Goal: Use online tool/utility: Utilize a website feature to perform a specific function

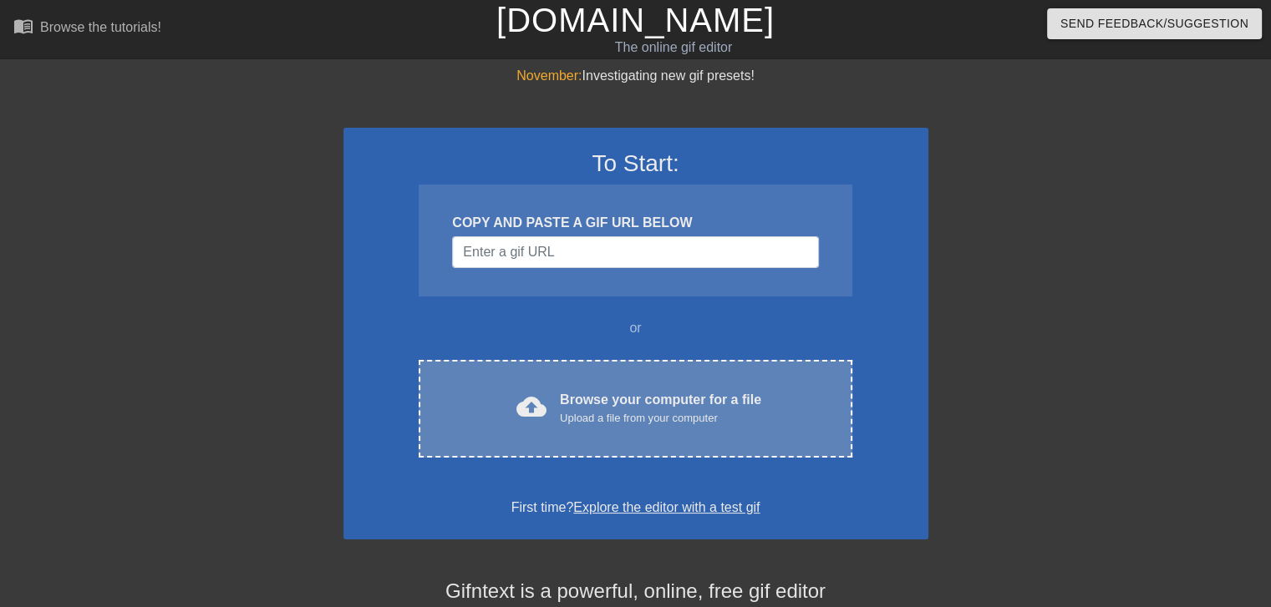
click at [581, 410] on div "Upload a file from your computer" at bounding box center [660, 418] width 201 height 17
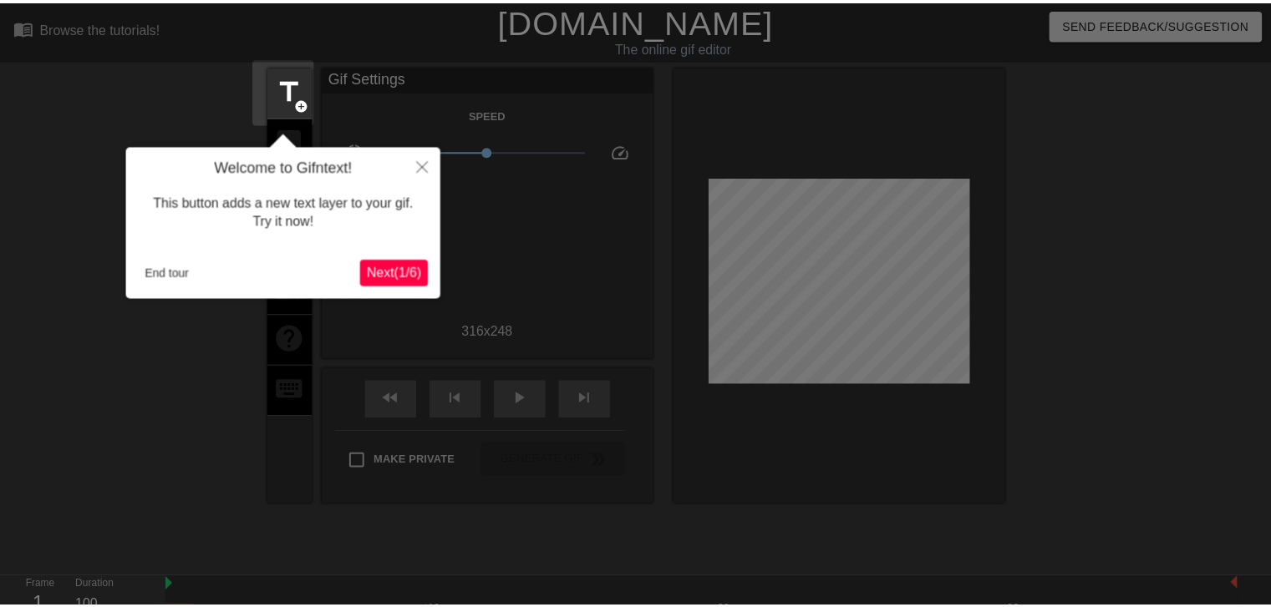
scroll to position [40, 0]
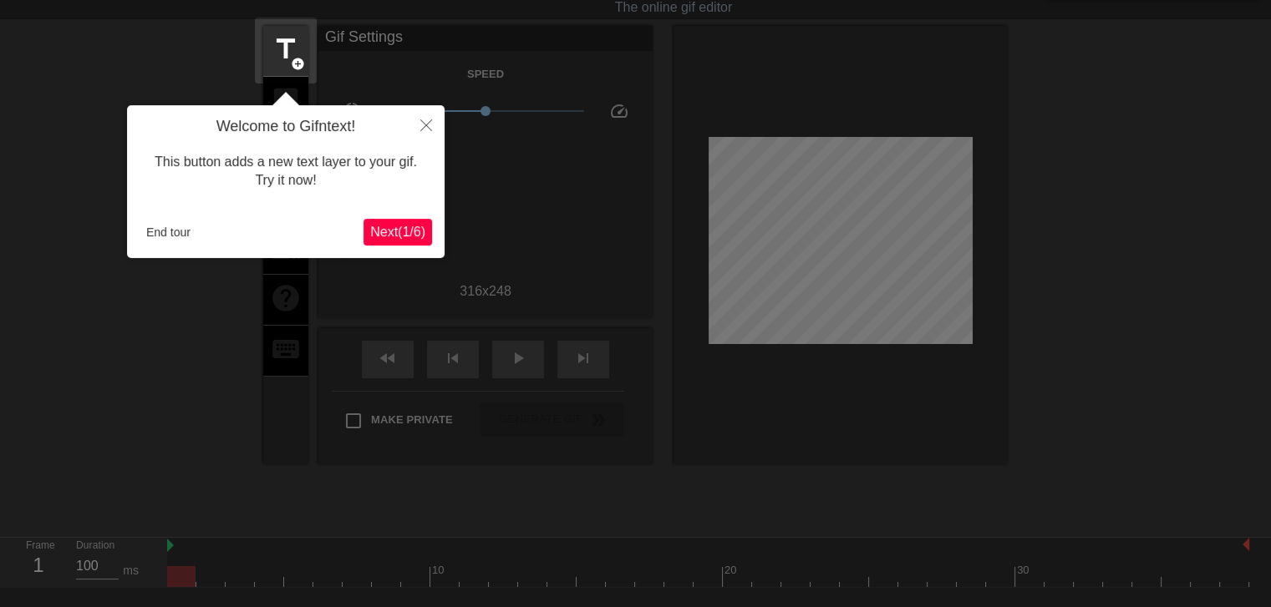
click at [211, 225] on div "End tour" at bounding box center [252, 232] width 224 height 25
click at [174, 225] on button "End tour" at bounding box center [169, 232] width 58 height 25
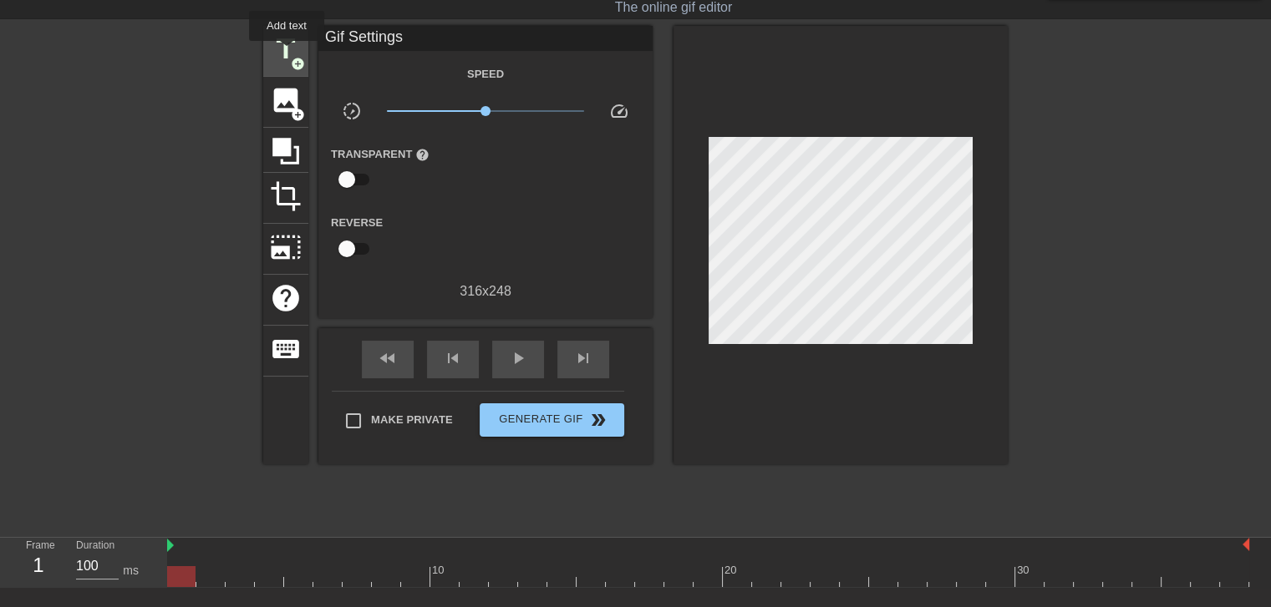
click at [287, 53] on span "title" at bounding box center [286, 49] width 32 height 32
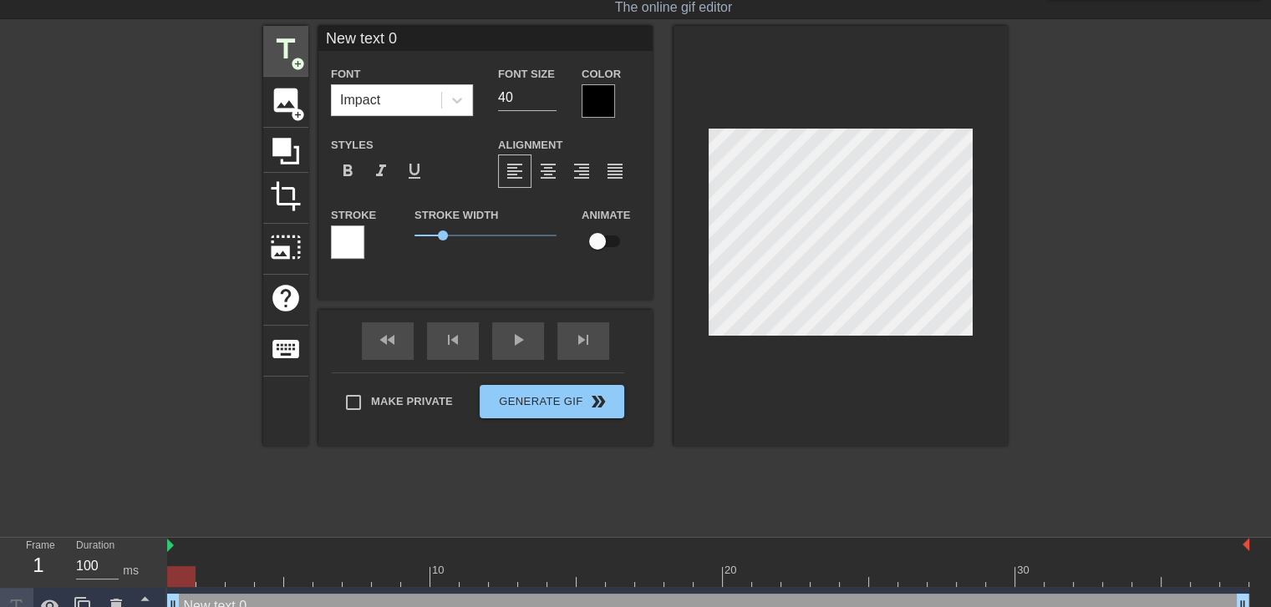
drag, startPoint x: 452, startPoint y: 39, endPoint x: 307, endPoint y: 52, distance: 145.1
click at [307, 52] on div "title add_circle image add_circle crop photo_size_select_large help keyboard Ne…" at bounding box center [635, 236] width 745 height 420
type input "WTHBRO"
drag, startPoint x: 625, startPoint y: 99, endPoint x: 606, endPoint y: 96, distance: 19.5
click at [623, 99] on div "Color" at bounding box center [611, 91] width 58 height 54
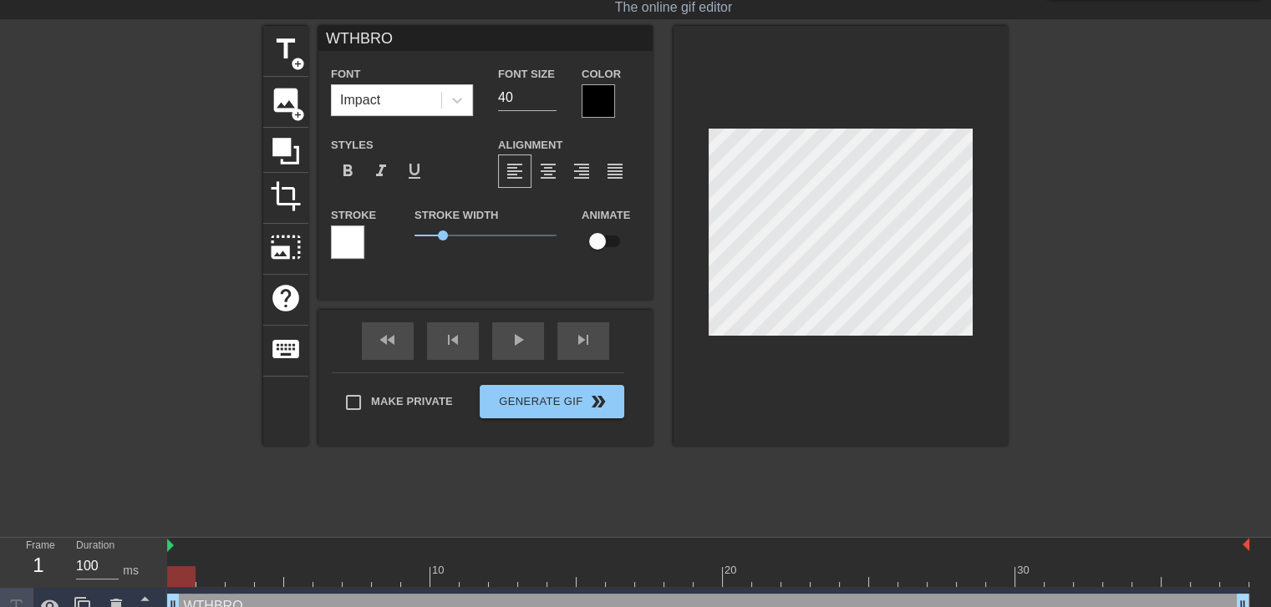
click at [606, 96] on div at bounding box center [598, 100] width 33 height 33
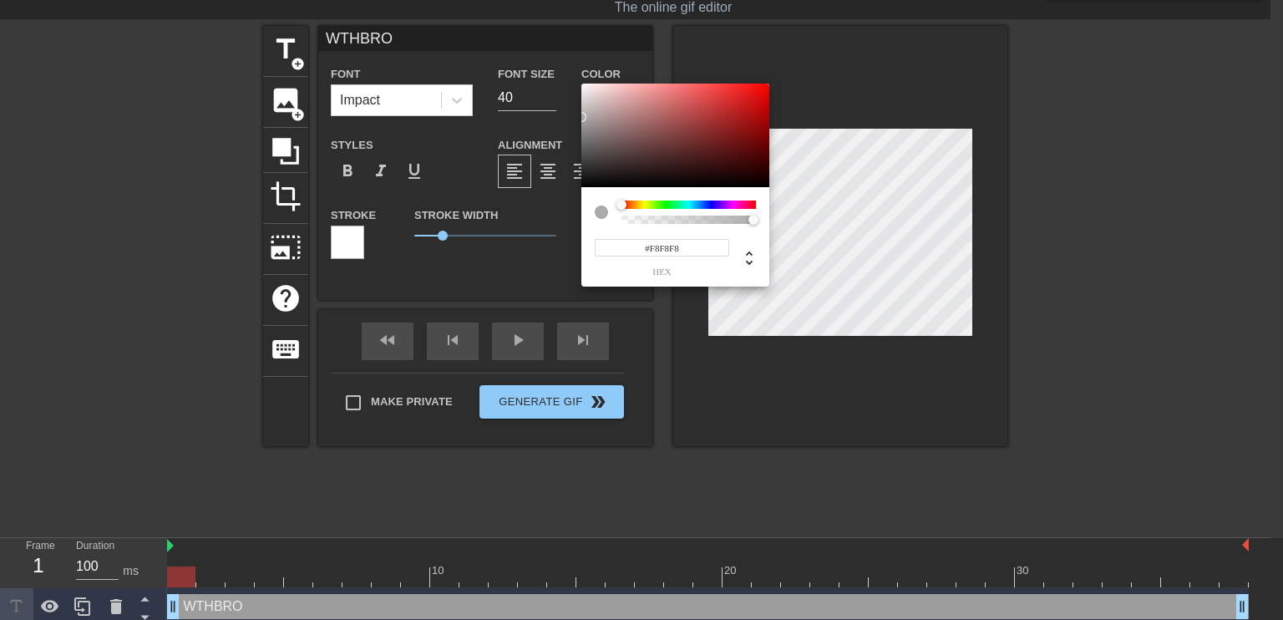
type input "#FFFFFF"
drag, startPoint x: 601, startPoint y: 147, endPoint x: 529, endPoint y: 43, distance: 126.1
click at [529, 43] on div "#FFFFFF hex" at bounding box center [641, 310] width 1283 height 620
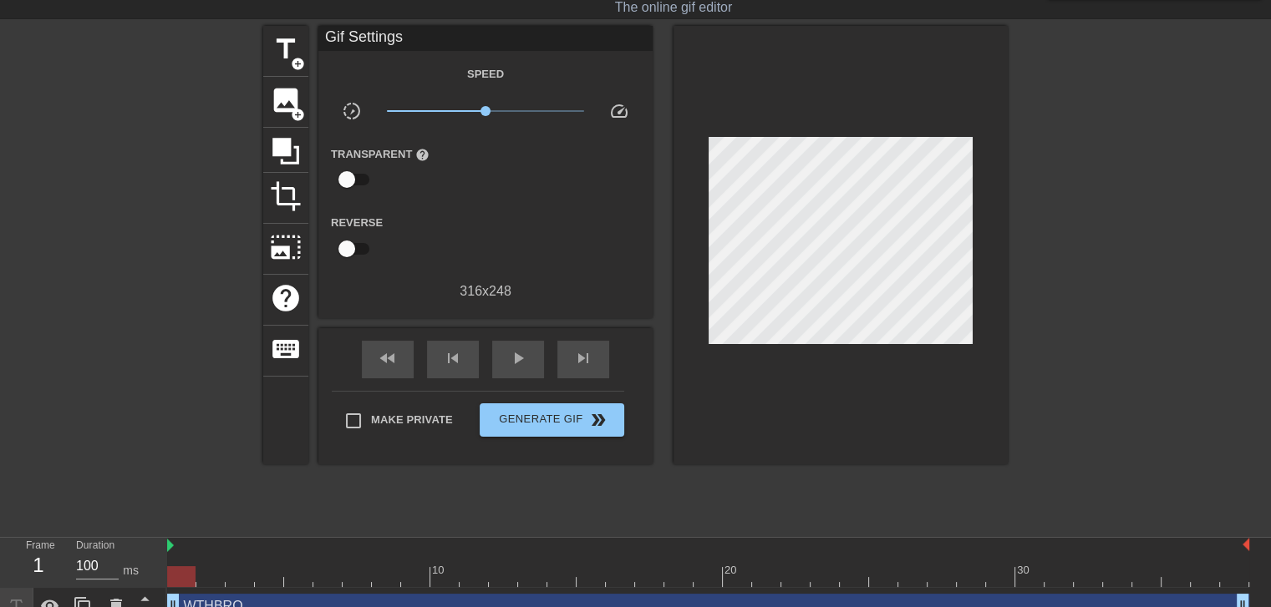
drag, startPoint x: 3, startPoint y: 266, endPoint x: 348, endPoint y: 236, distance: 346.3
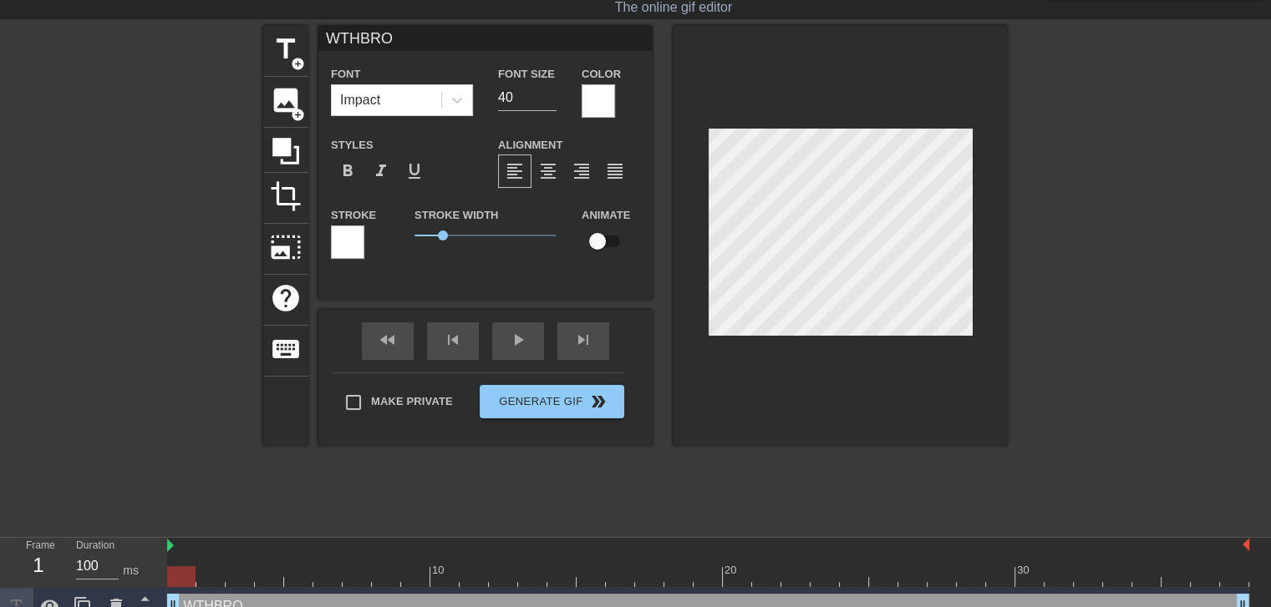
click at [355, 247] on div at bounding box center [347, 242] width 33 height 33
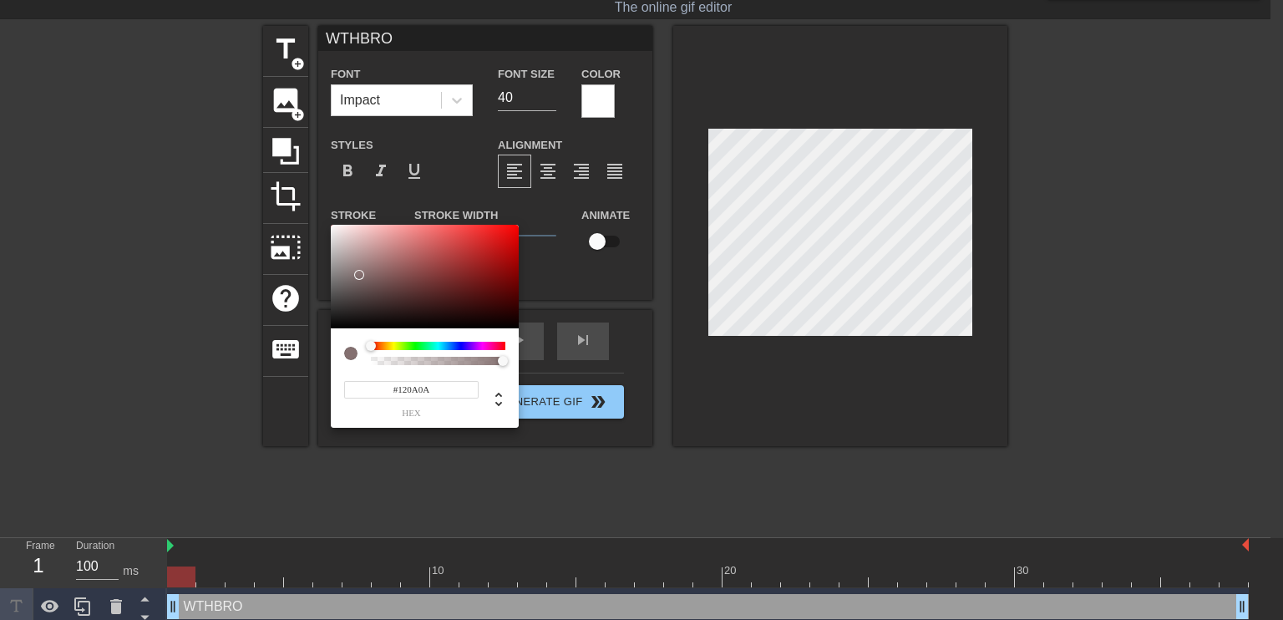
type input "#000000"
drag, startPoint x: 351, startPoint y: 292, endPoint x: 137, endPoint y: 451, distance: 266.9
click at [277, 389] on div "#000000 hex" at bounding box center [641, 310] width 1283 height 620
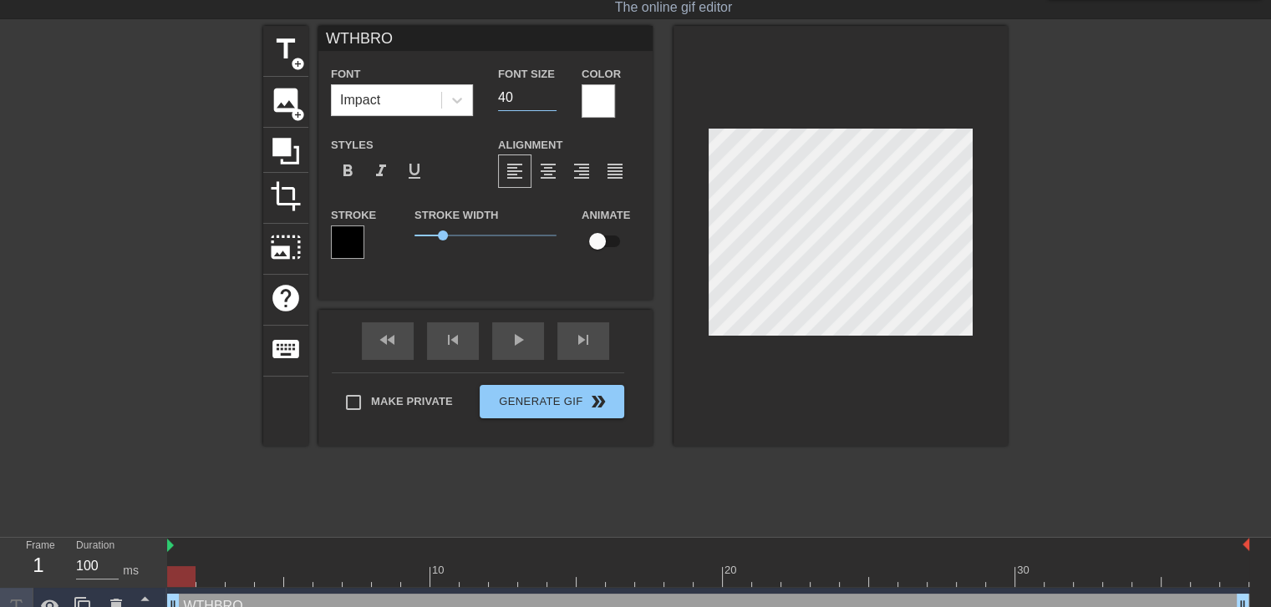
click at [511, 102] on input "40" at bounding box center [527, 97] width 58 height 27
drag, startPoint x: 520, startPoint y: 99, endPoint x: 484, endPoint y: 101, distance: 36.0
click at [484, 101] on div "Font Impact Font Size 40 Color" at bounding box center [485, 91] width 334 height 54
type input "30"
click at [601, 233] on input "checkbox" at bounding box center [597, 242] width 95 height 32
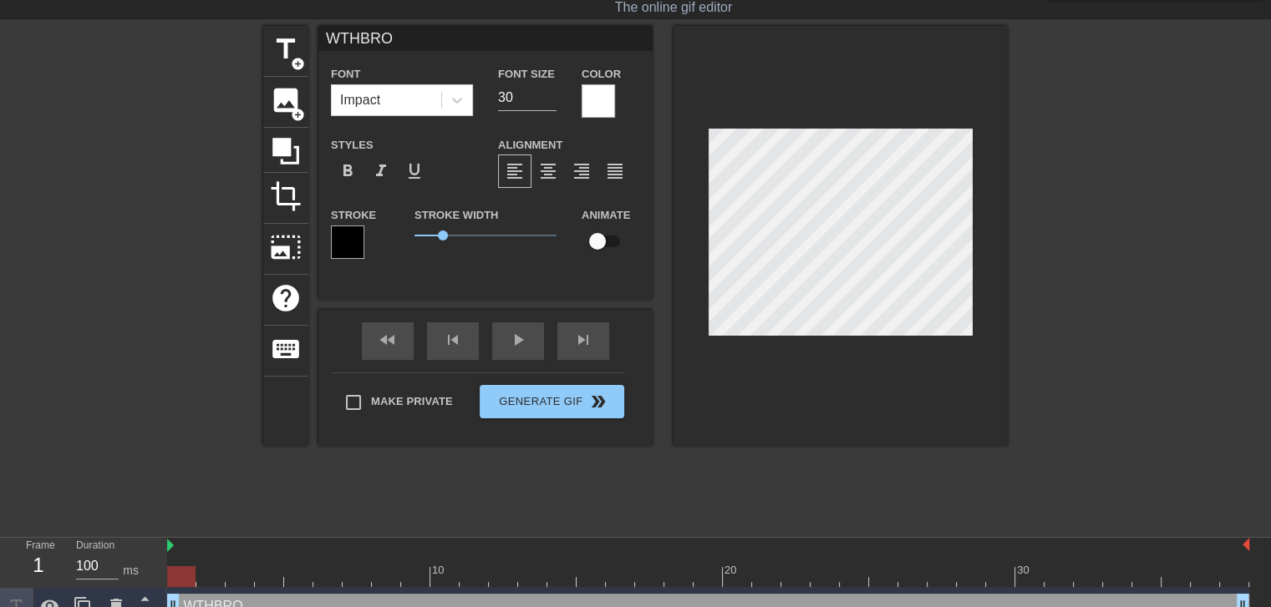
checkbox input "true"
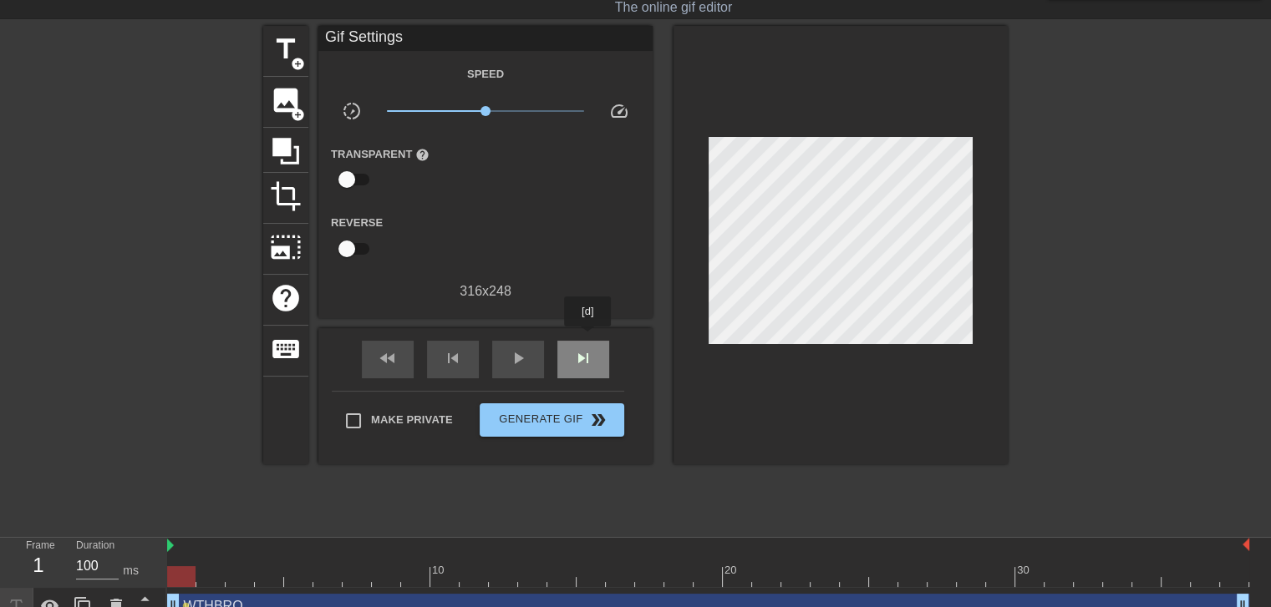
click at [588, 341] on div "skip_next" at bounding box center [583, 360] width 52 height 38
click at [401, 350] on div "fast_rewind" at bounding box center [388, 360] width 52 height 38
click at [404, 353] on div "fast_rewind" at bounding box center [388, 360] width 52 height 38
click at [562, 351] on div "skip_next" at bounding box center [583, 360] width 52 height 38
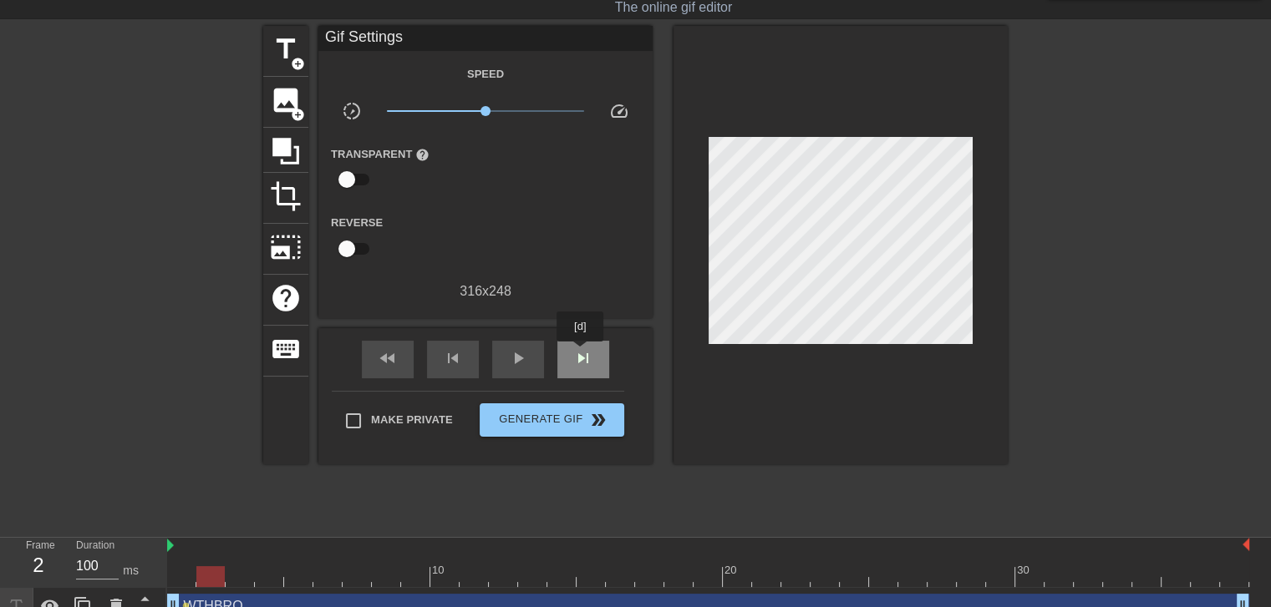
click at [581, 353] on span "skip_next" at bounding box center [583, 358] width 20 height 20
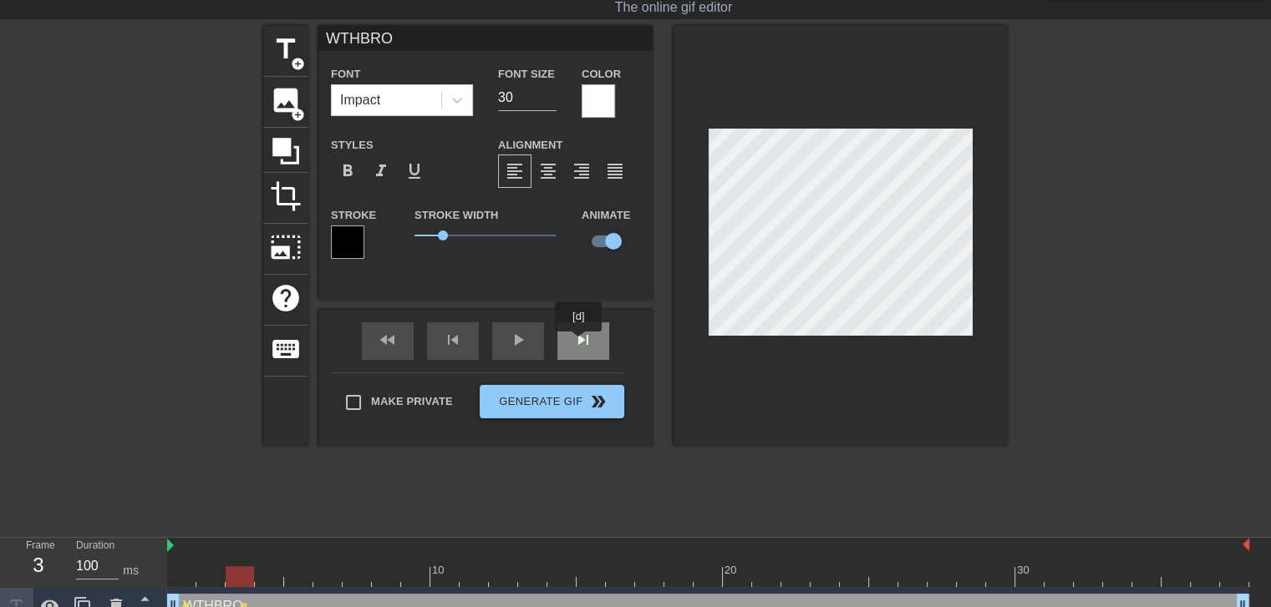
click at [582, 343] on div "skip_next" at bounding box center [583, 342] width 52 height 38
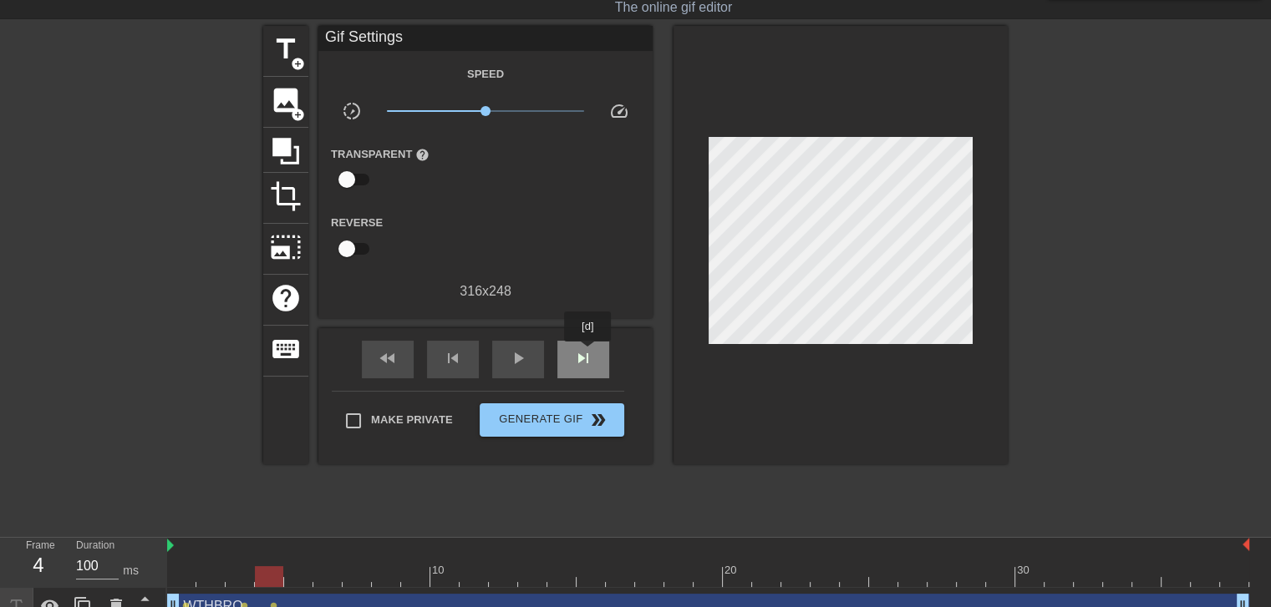
click at [588, 353] on div "skip_next" at bounding box center [583, 360] width 52 height 38
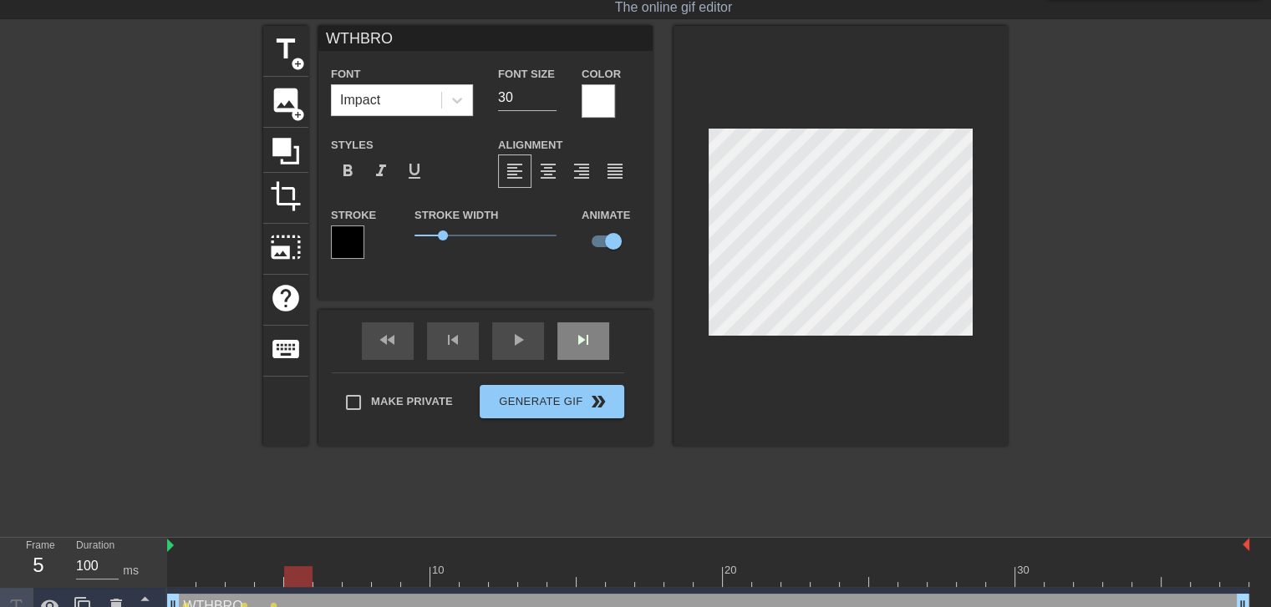
click at [608, 340] on div "fast_rewind skip_previous play_arrow skip_next" at bounding box center [485, 341] width 272 height 63
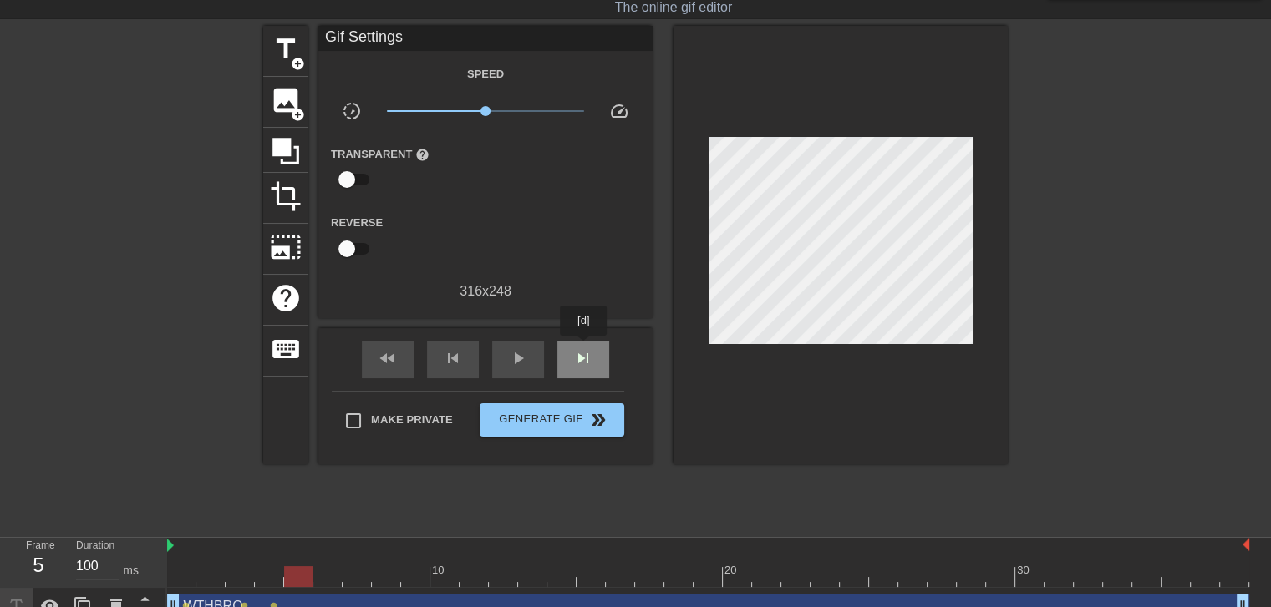
click at [584, 348] on span "skip_next" at bounding box center [583, 358] width 20 height 20
drag, startPoint x: 445, startPoint y: 346, endPoint x: 395, endPoint y: 356, distance: 50.3
click at [395, 356] on div "fast_rewind skip_previous play_arrow skip_next" at bounding box center [485, 359] width 272 height 63
click at [395, 356] on span "fast_rewind" at bounding box center [388, 358] width 20 height 20
click at [455, 354] on span "skip_previous" at bounding box center [453, 358] width 20 height 20
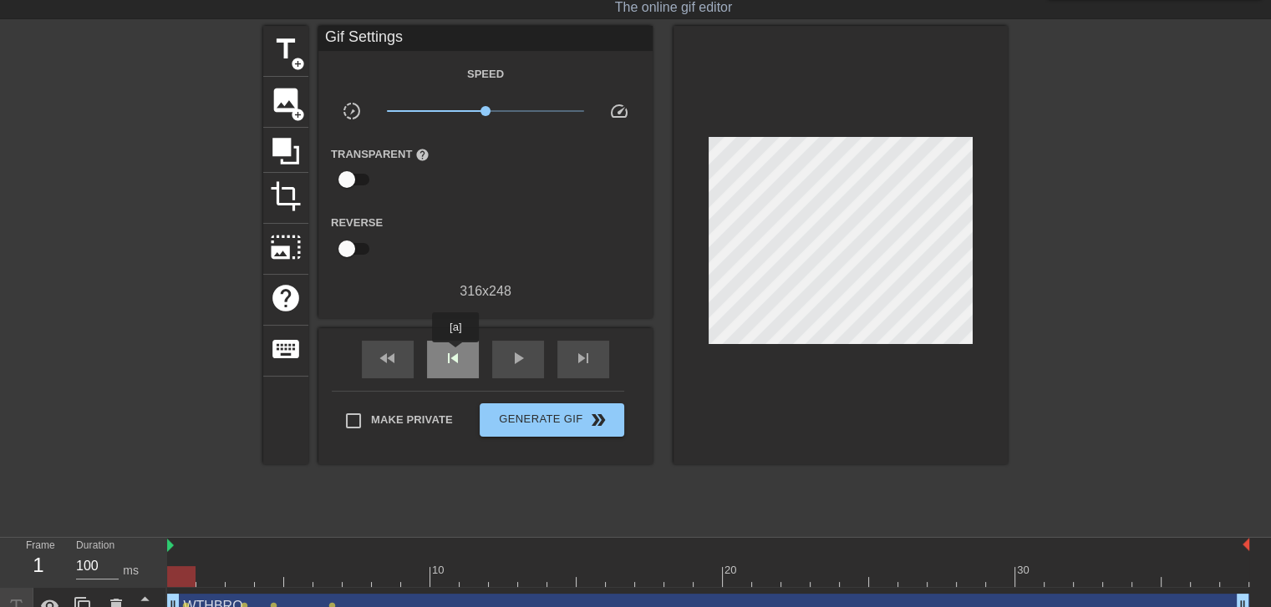
click at [455, 354] on span "skip_previous" at bounding box center [453, 358] width 20 height 20
click at [592, 354] on span "skip_next" at bounding box center [583, 358] width 20 height 20
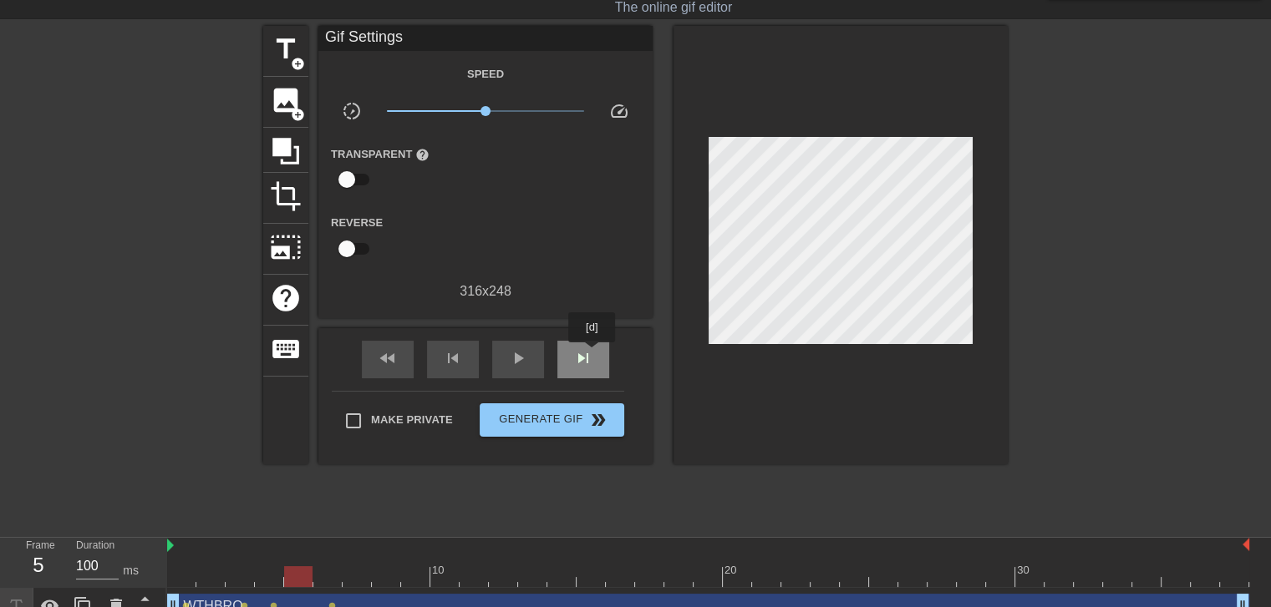
click at [592, 354] on span "skip_next" at bounding box center [583, 358] width 20 height 20
click at [585, 355] on span "skip_next" at bounding box center [583, 358] width 20 height 20
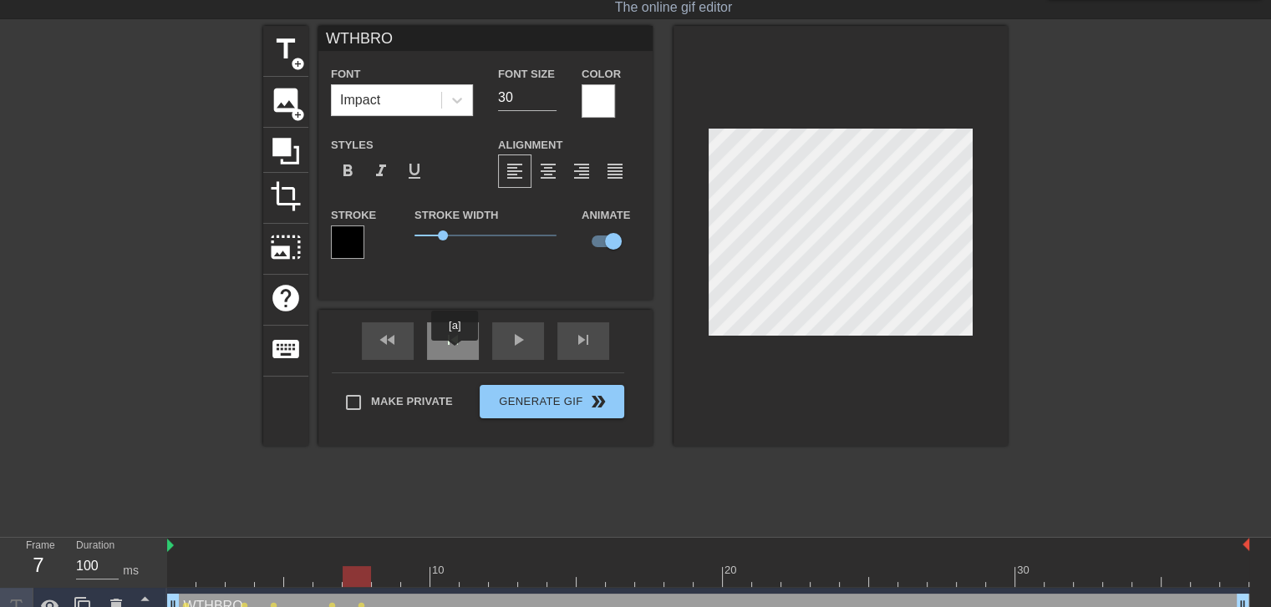
click at [455, 353] on div "skip_previous" at bounding box center [453, 342] width 52 height 38
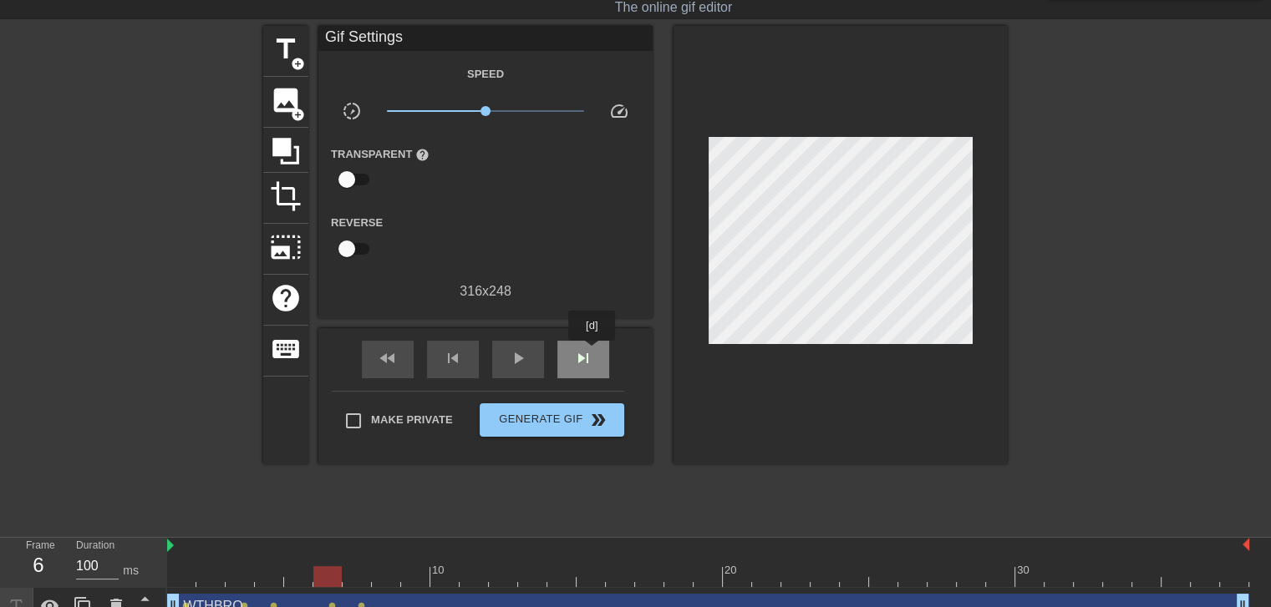
click at [592, 353] on span "skip_next" at bounding box center [583, 358] width 20 height 20
click at [458, 353] on div "skip_previous" at bounding box center [453, 360] width 52 height 38
click at [594, 353] on div "skip_next" at bounding box center [583, 360] width 52 height 38
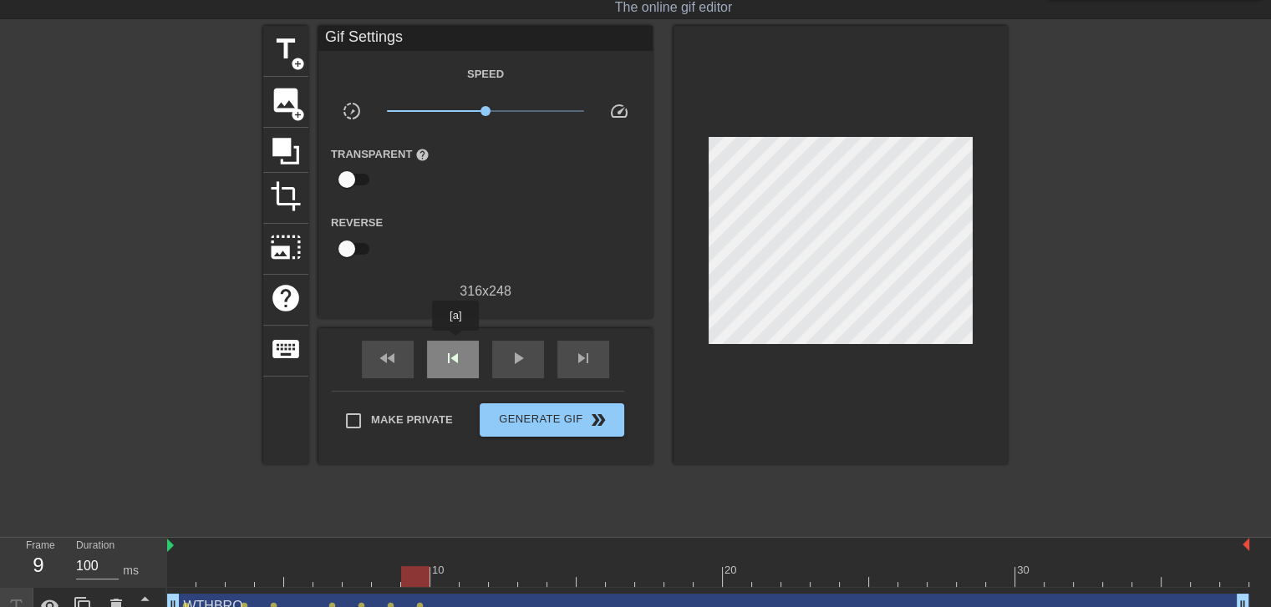
click at [455, 343] on div "skip_previous" at bounding box center [453, 360] width 52 height 38
click at [598, 347] on div "skip_next" at bounding box center [583, 360] width 52 height 38
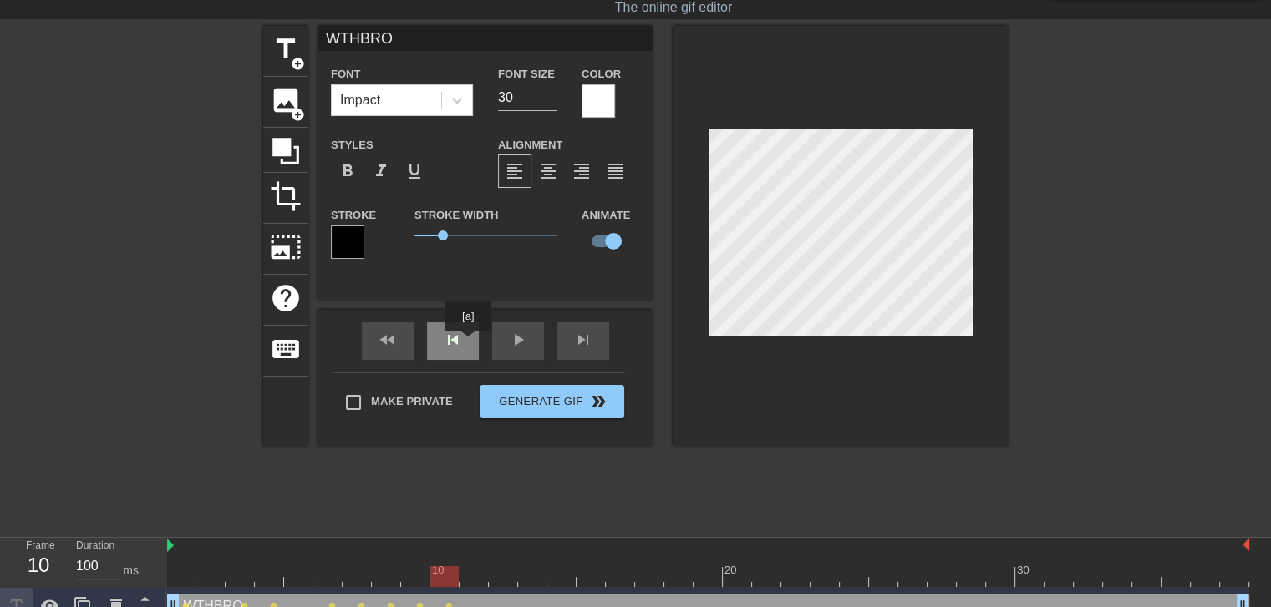
click at [468, 343] on div "skip_previous" at bounding box center [453, 342] width 52 height 38
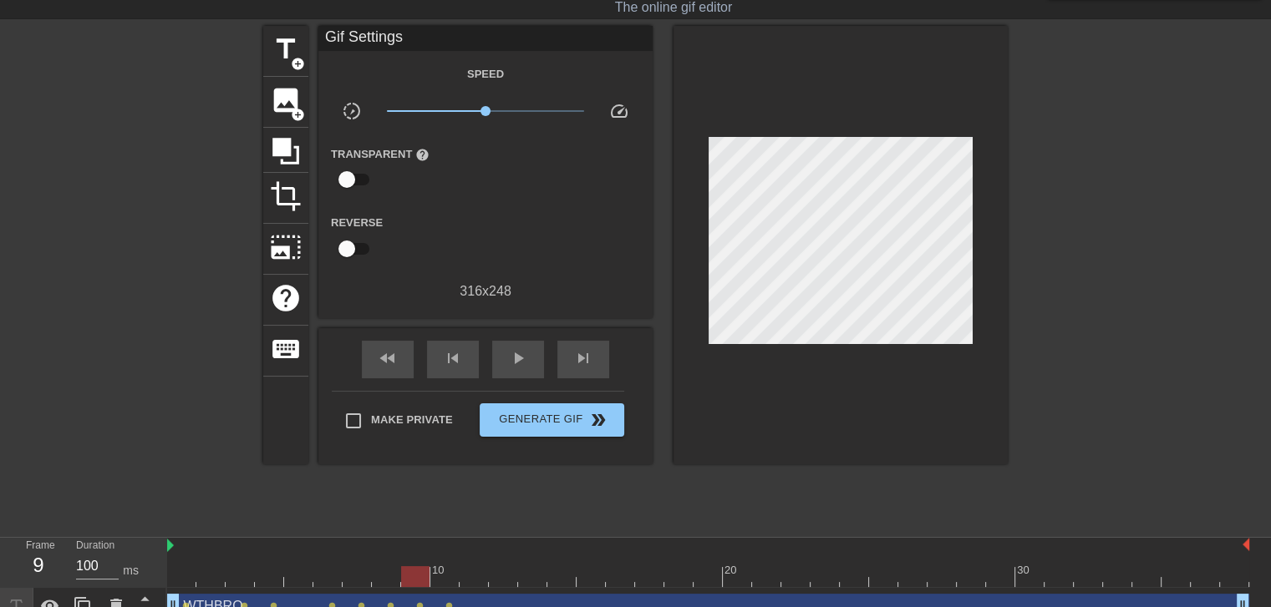
click at [610, 352] on div "fast_rewind skip_previous play_arrow skip_next" at bounding box center [485, 359] width 272 height 63
click at [594, 356] on div "skip_next" at bounding box center [583, 360] width 52 height 38
click at [595, 348] on div "skip_next" at bounding box center [583, 360] width 52 height 38
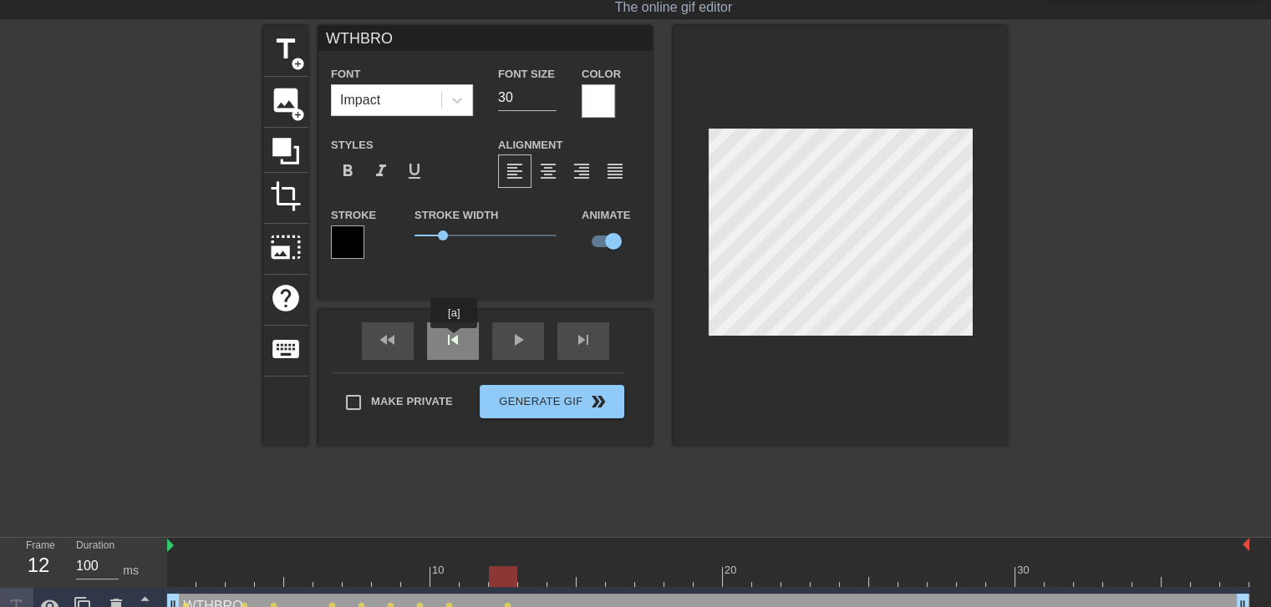
click at [454, 340] on div "skip_previous" at bounding box center [453, 342] width 52 height 38
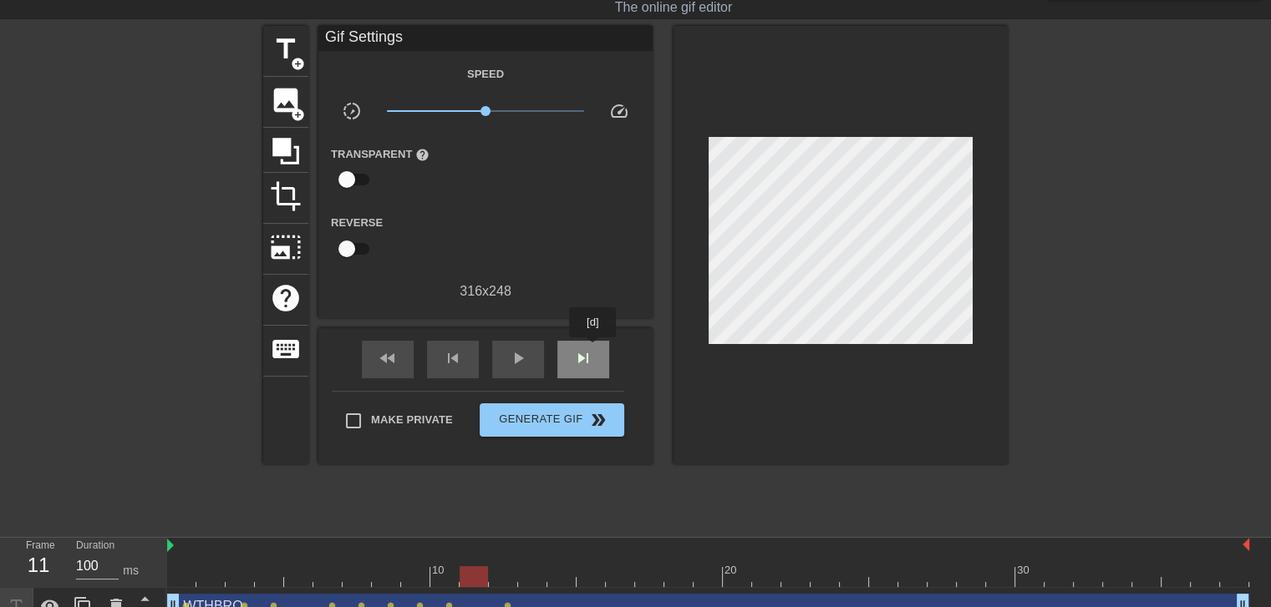
click at [593, 349] on div "skip_next" at bounding box center [583, 360] width 52 height 38
click at [592, 351] on span "skip_next" at bounding box center [583, 358] width 20 height 20
click at [588, 338] on div "fast_rewind skip_previous play_arrow skip_next" at bounding box center [485, 359] width 272 height 63
click at [584, 349] on span "skip_next" at bounding box center [583, 358] width 20 height 20
click at [590, 354] on span "skip_next" at bounding box center [583, 358] width 20 height 20
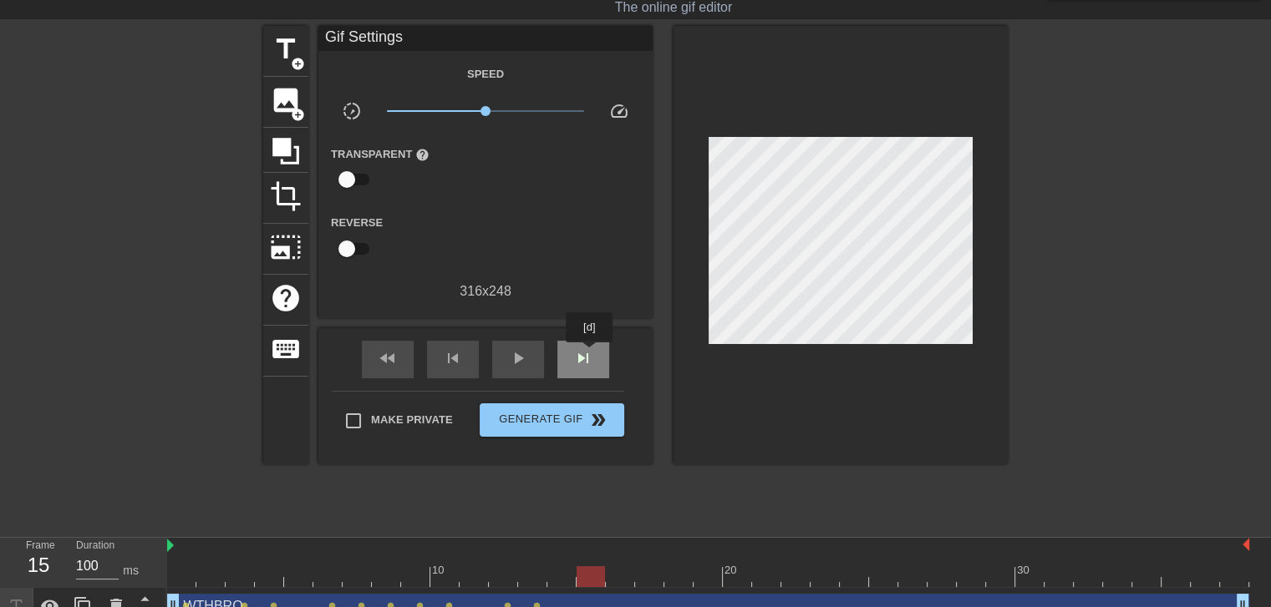
click at [590, 354] on span "skip_next" at bounding box center [583, 358] width 20 height 20
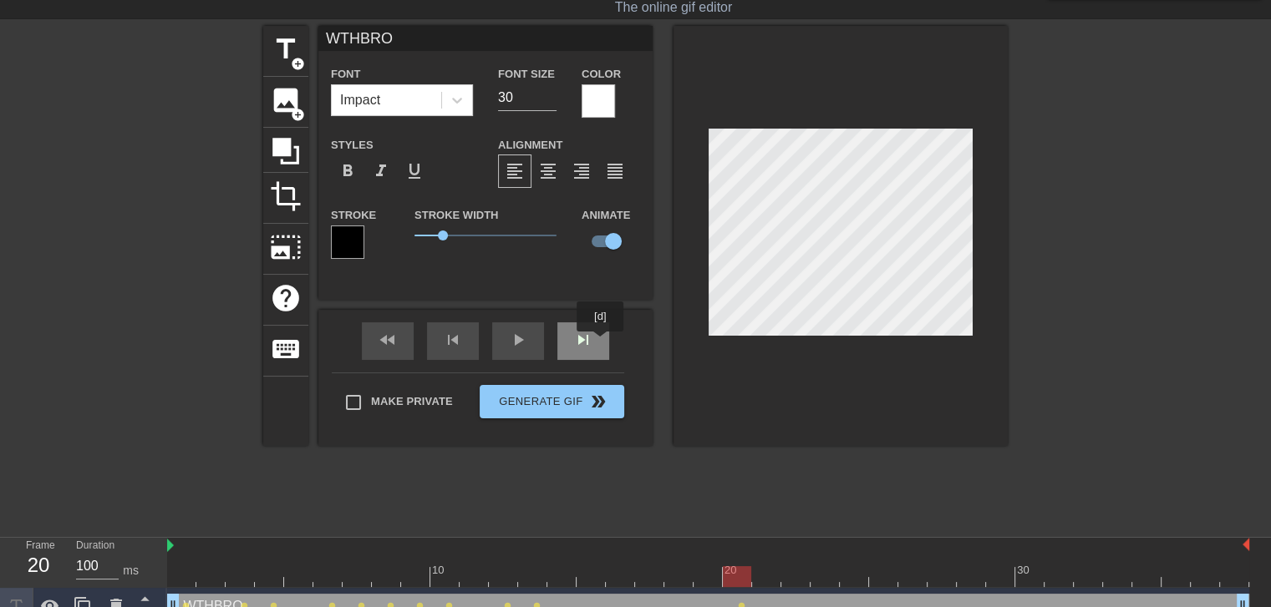
click at [601, 343] on div "skip_next" at bounding box center [583, 342] width 52 height 38
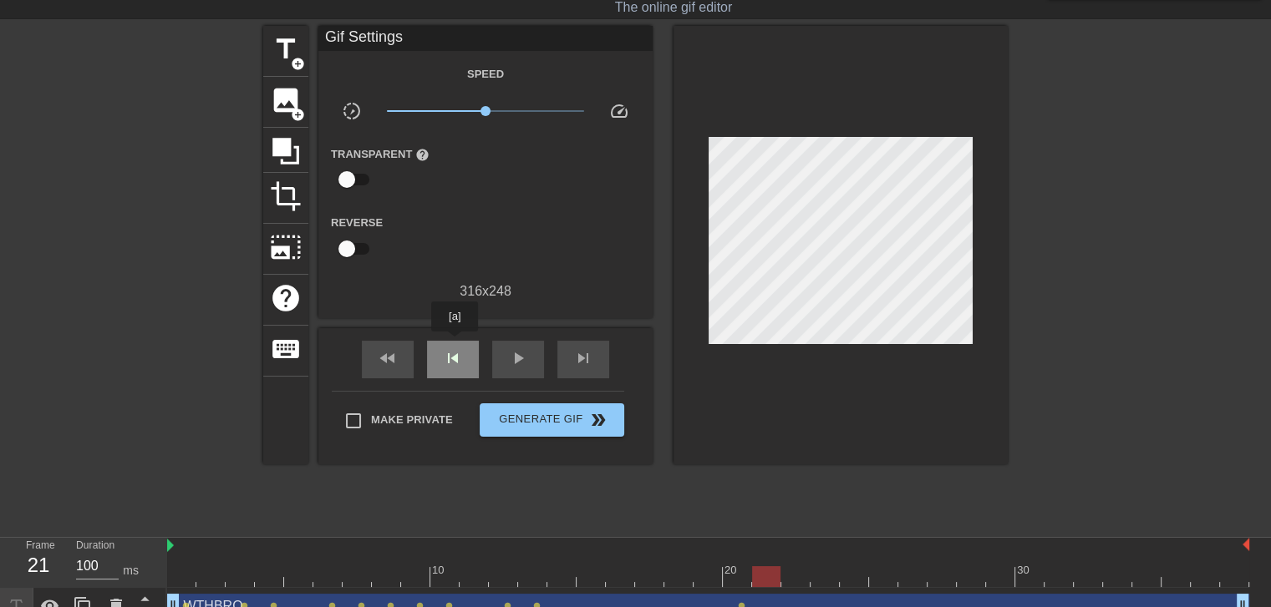
click at [455, 343] on div "skip_previous" at bounding box center [453, 360] width 52 height 38
drag, startPoint x: 592, startPoint y: 352, endPoint x: 607, endPoint y: 337, distance: 21.3
click at [592, 352] on span "skip_next" at bounding box center [583, 358] width 20 height 20
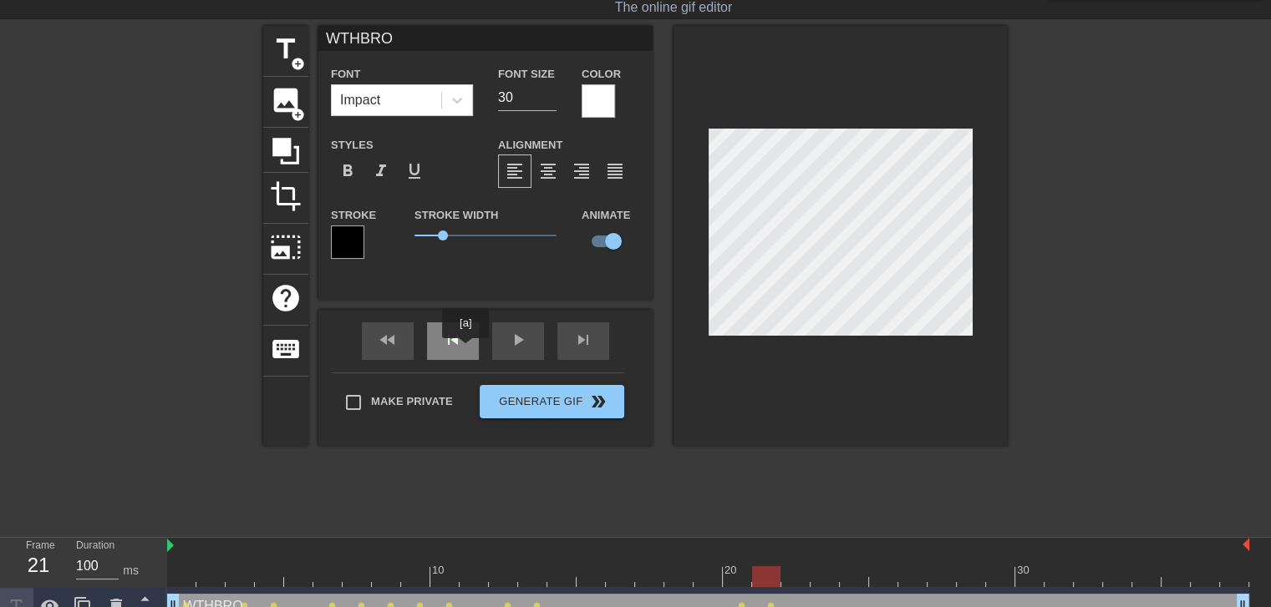
click at [465, 350] on div "skip_previous" at bounding box center [453, 342] width 52 height 38
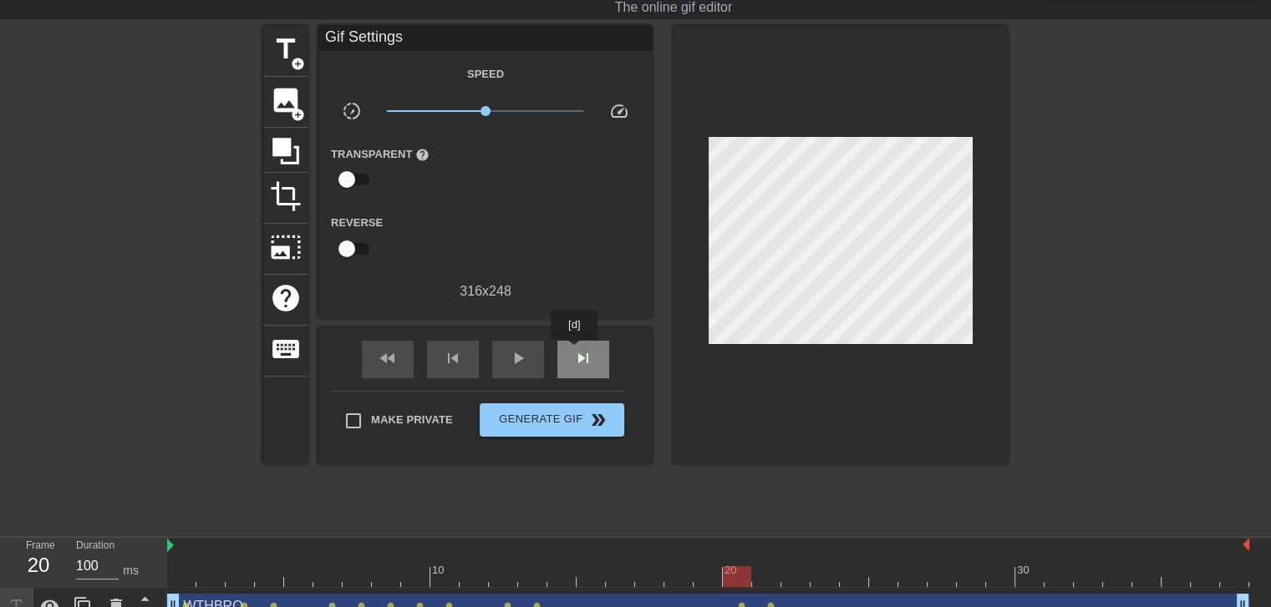
click at [593, 352] on div "skip_next" at bounding box center [583, 360] width 52 height 38
click at [594, 353] on div "skip_next" at bounding box center [583, 360] width 52 height 38
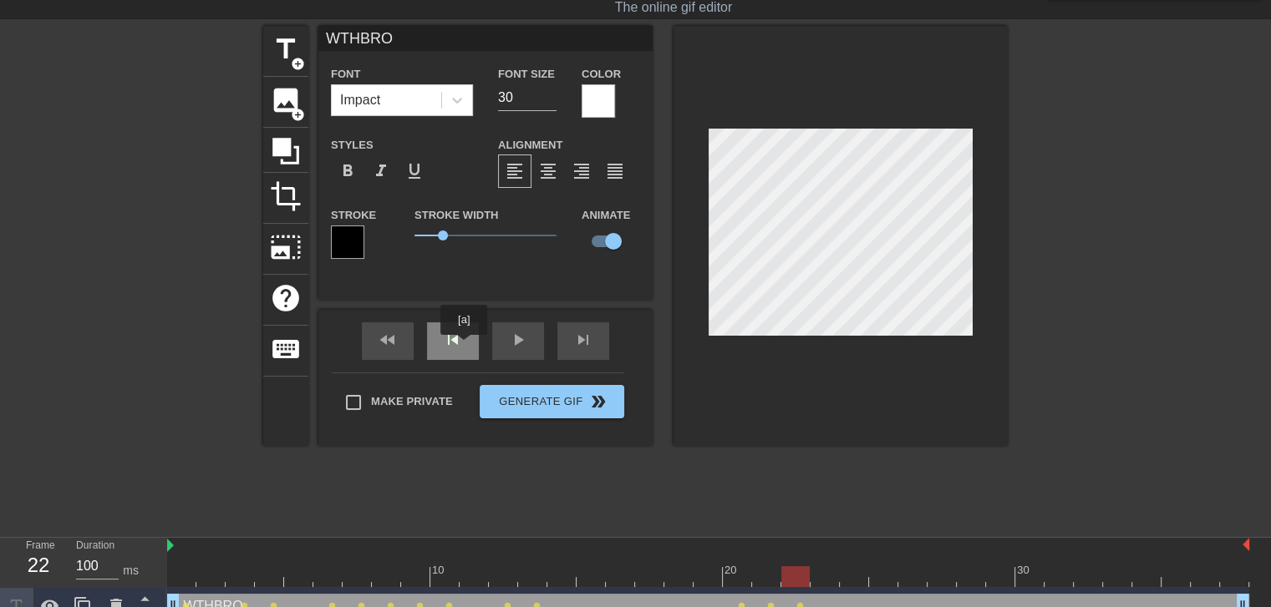
click at [464, 347] on div "skip_previous" at bounding box center [453, 342] width 52 height 38
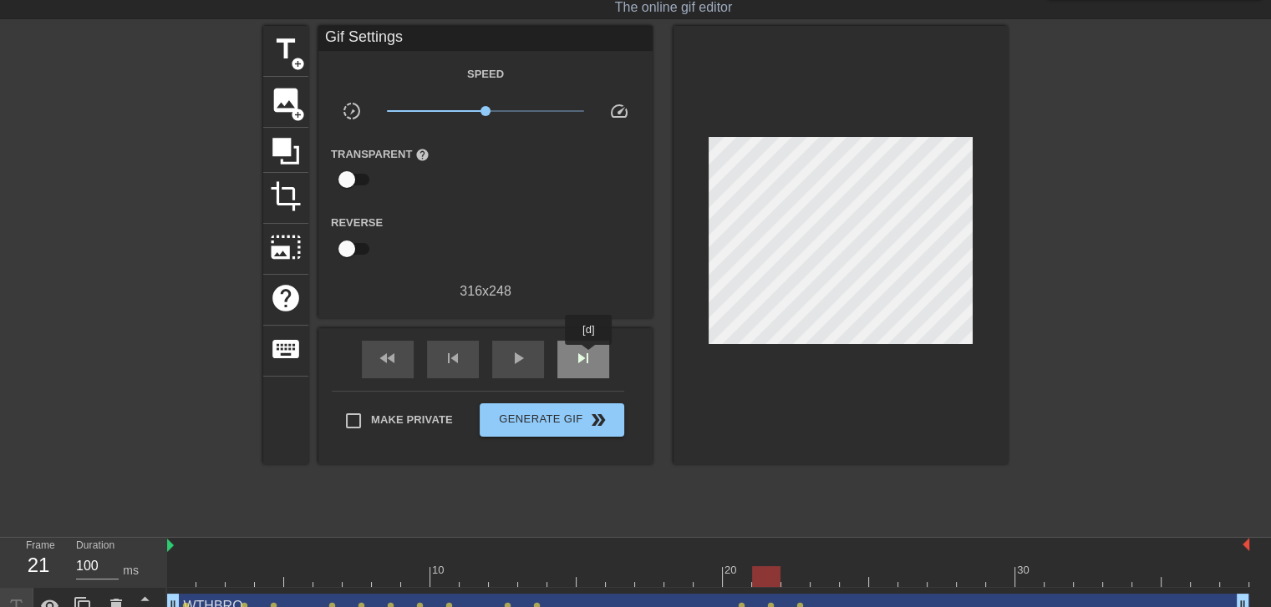
click at [589, 357] on span "skip_next" at bounding box center [583, 358] width 20 height 20
click at [586, 351] on span "skip_next" at bounding box center [583, 358] width 20 height 20
click at [441, 341] on div "skip_previous" at bounding box center [453, 360] width 52 height 38
click at [581, 343] on div "skip_next" at bounding box center [583, 360] width 52 height 38
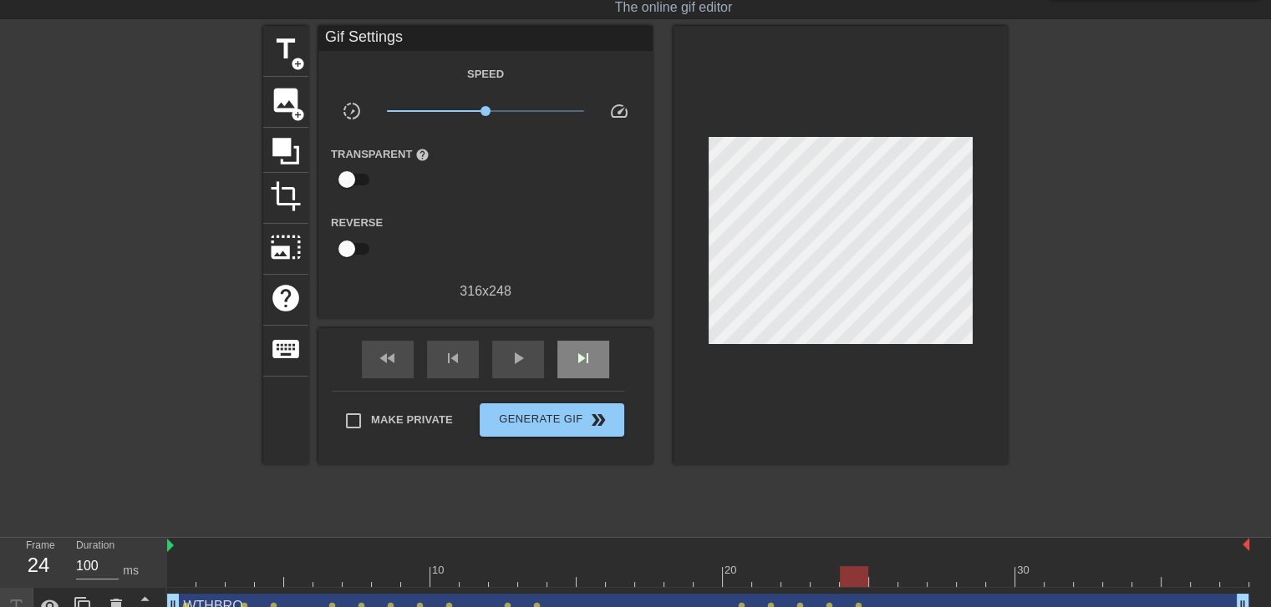
click at [576, 335] on div "fast_rewind skip_previous play_arrow skip_next" at bounding box center [485, 359] width 272 height 63
click at [576, 359] on span "skip_next" at bounding box center [583, 358] width 20 height 20
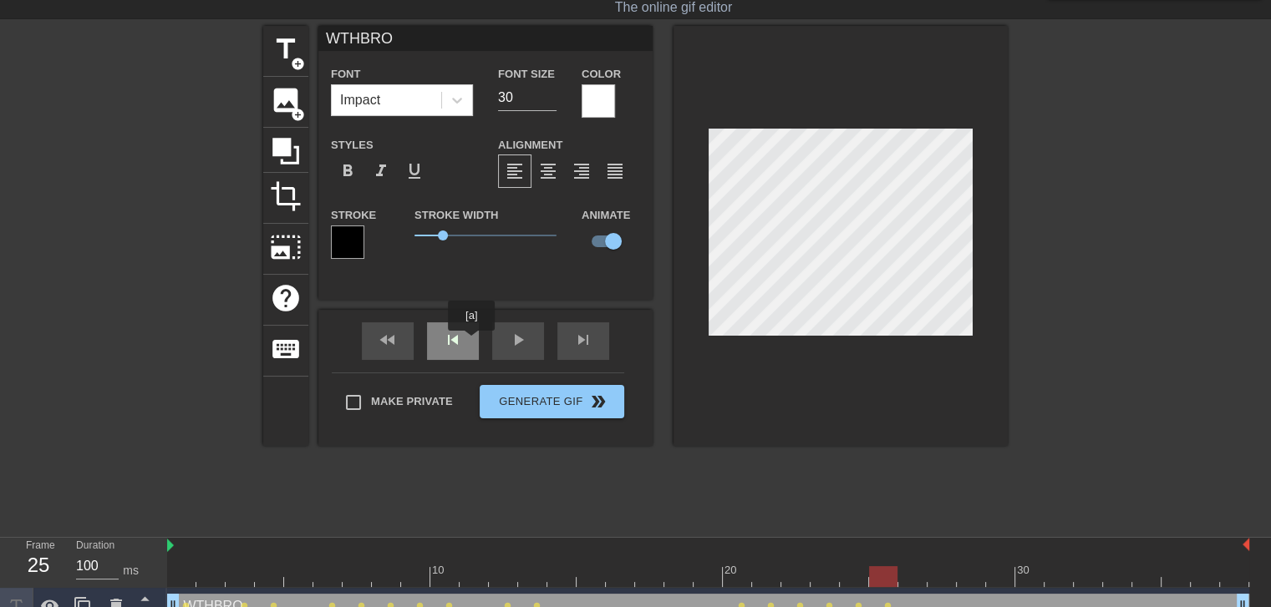
click at [449, 346] on span "skip_previous" at bounding box center [453, 340] width 20 height 20
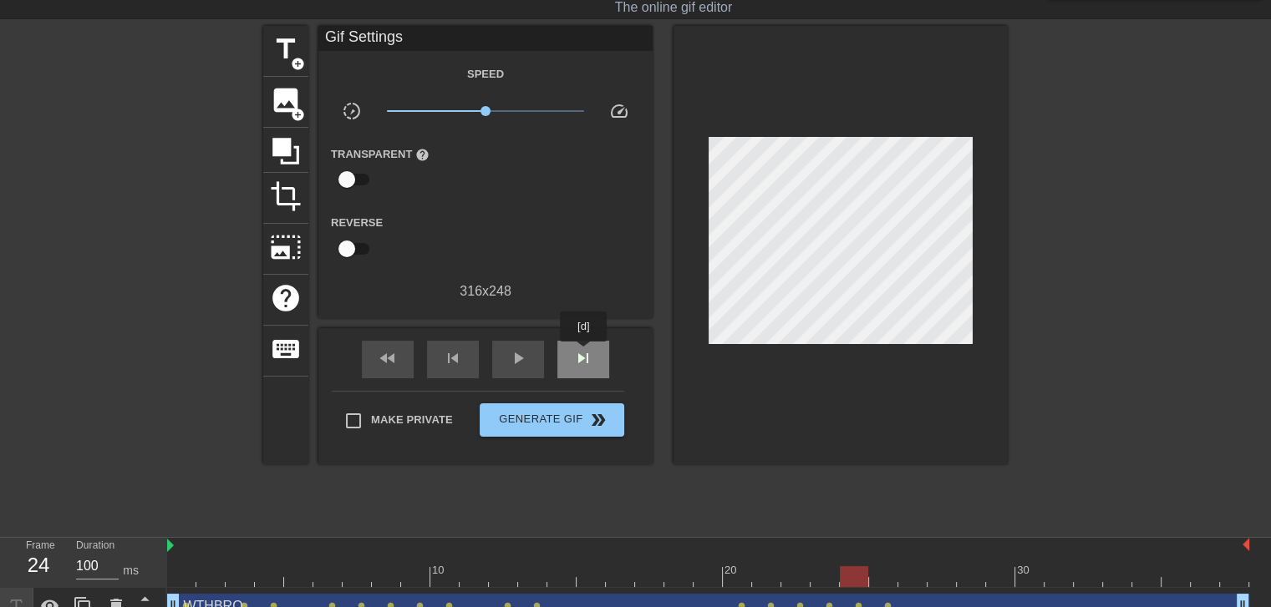
click at [584, 353] on span "skip_next" at bounding box center [583, 358] width 20 height 20
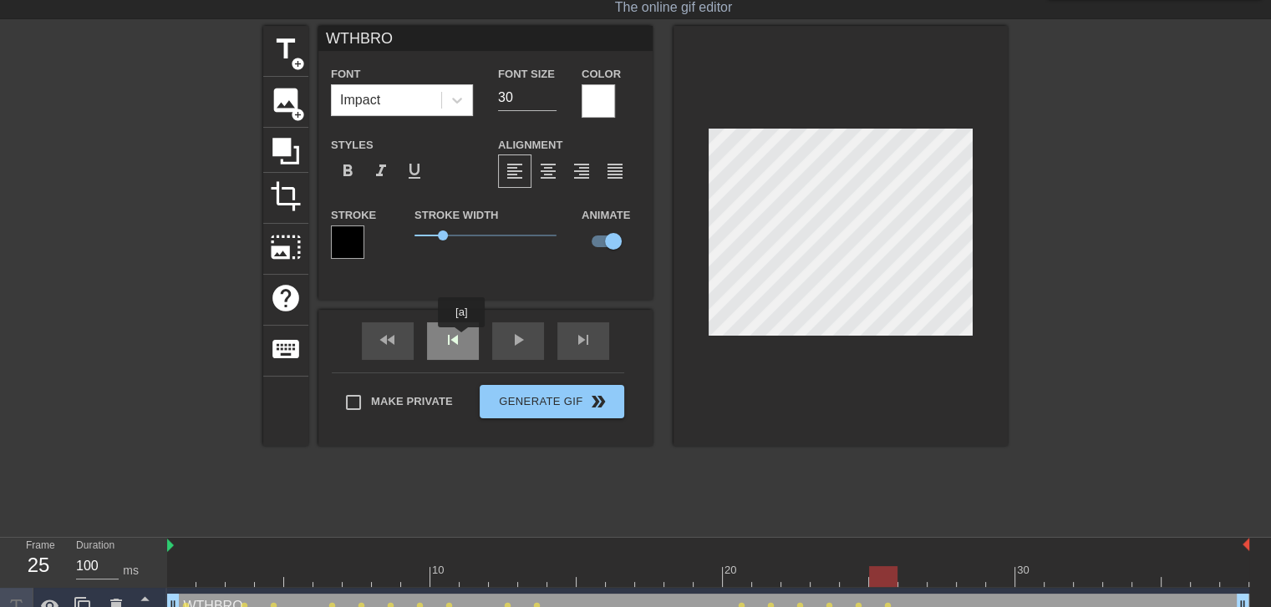
click at [461, 339] on div "skip_previous" at bounding box center [453, 342] width 52 height 38
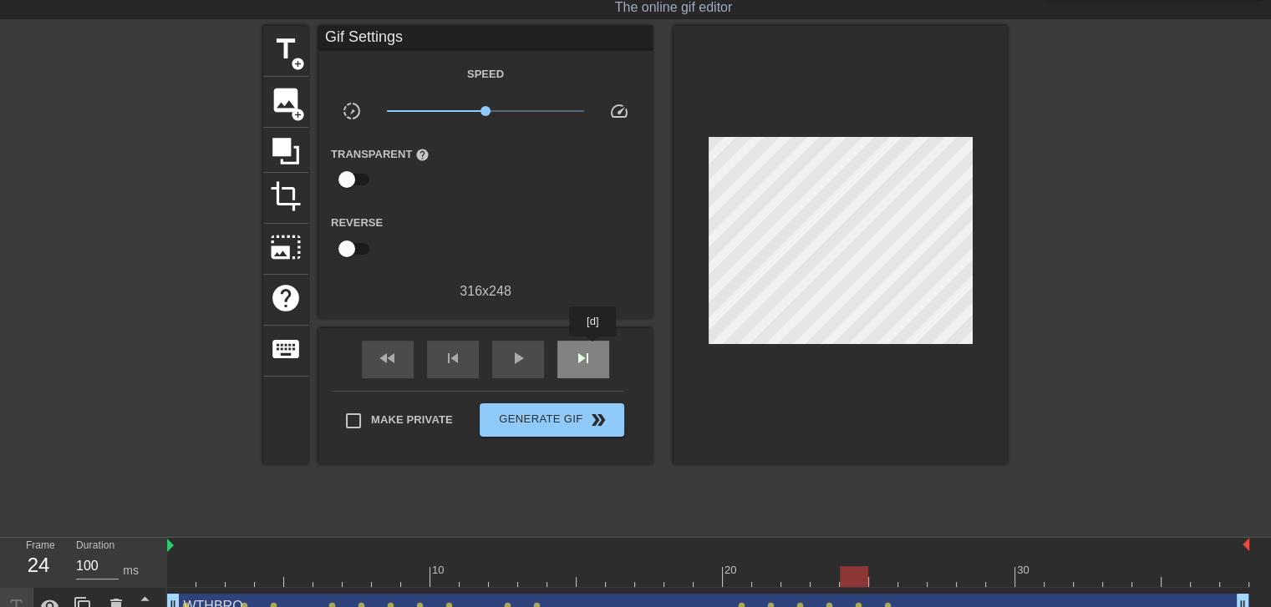
click at [593, 348] on div "skip_next" at bounding box center [583, 360] width 52 height 38
click at [724, 241] on div "title add_circle image add_circle crop photo_size_select_large help keyboard Gi…" at bounding box center [635, 245] width 745 height 439
click at [595, 355] on div "skip_next" at bounding box center [583, 360] width 52 height 38
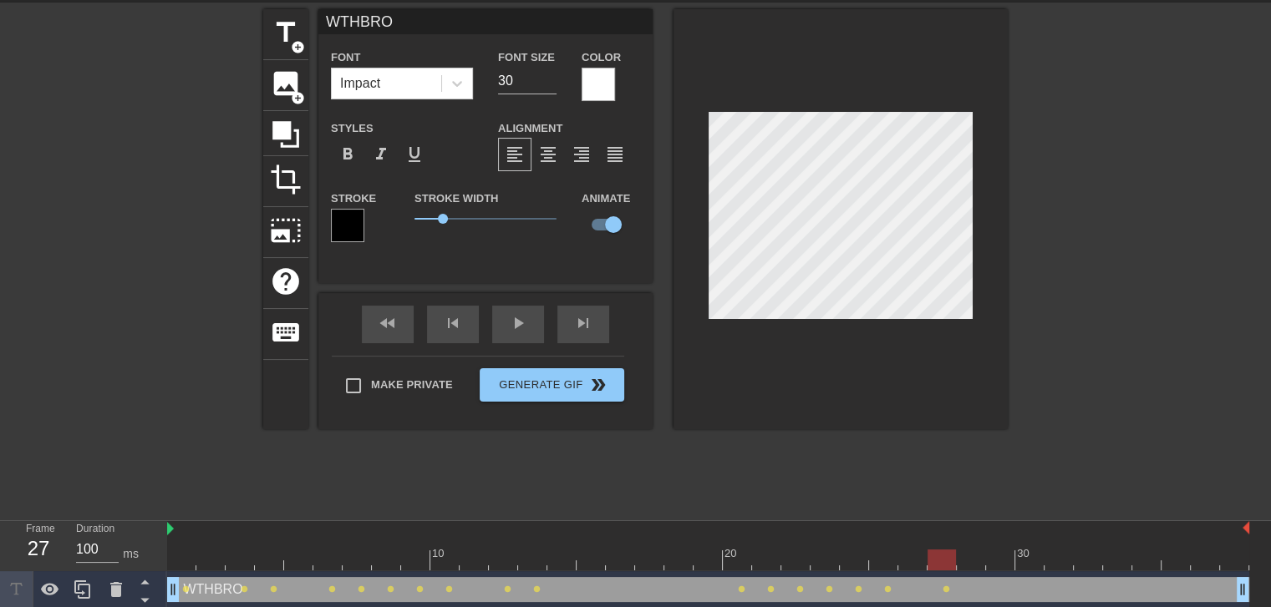
scroll to position [61, 0]
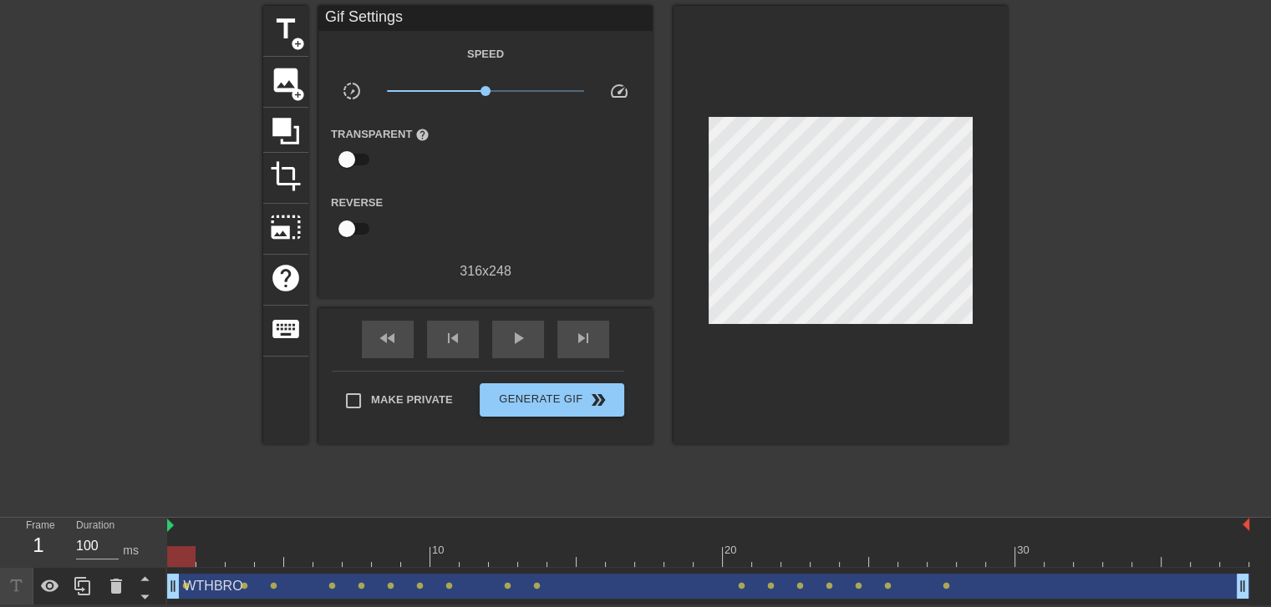
drag, startPoint x: 948, startPoint y: 584, endPoint x: 933, endPoint y: 592, distance: 16.8
click at [933, 592] on div "WTHBRO drag_handle drag_handle" at bounding box center [708, 586] width 1082 height 25
click at [948, 584] on span "lens" at bounding box center [947, 586] width 8 height 8
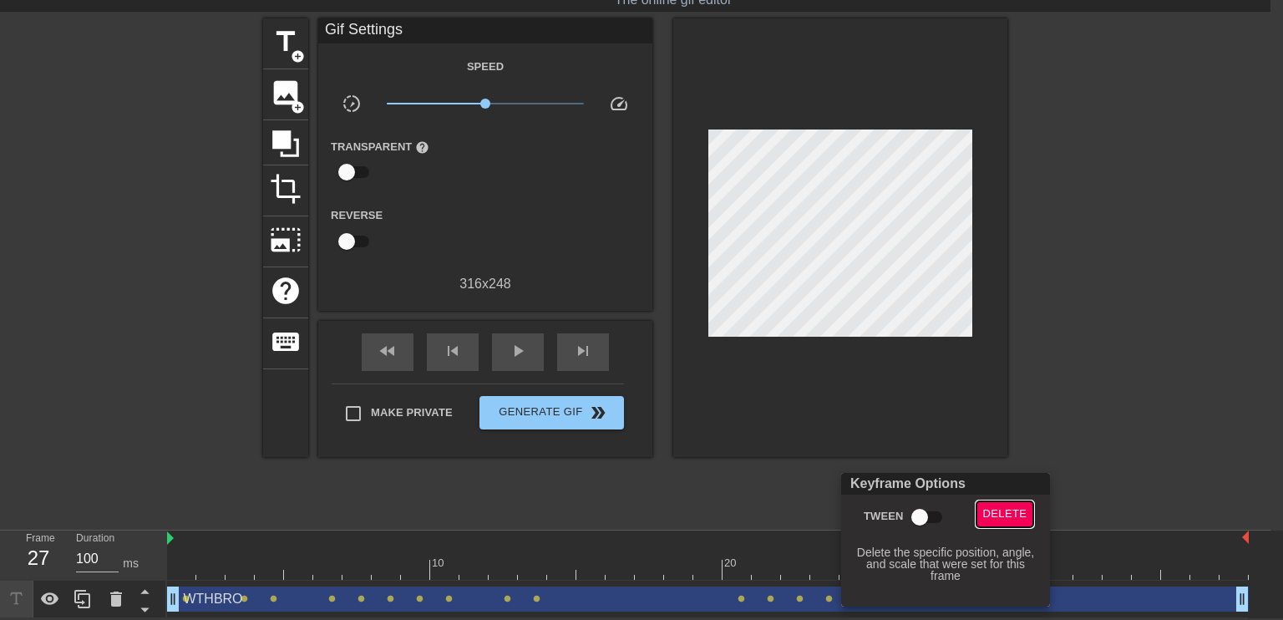
click at [1000, 521] on span "Delete" at bounding box center [1005, 514] width 44 height 19
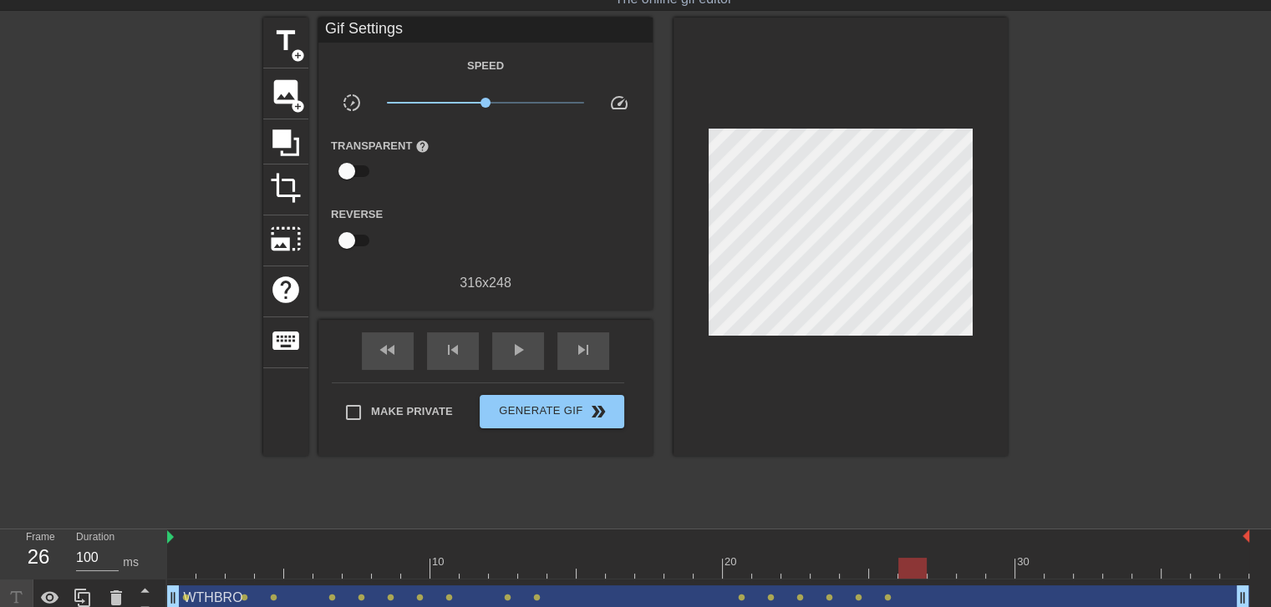
click at [912, 556] on div at bounding box center [912, 556] width 29 height 21
click at [885, 560] on div at bounding box center [708, 568] width 1082 height 21
click at [938, 562] on div at bounding box center [708, 568] width 1082 height 21
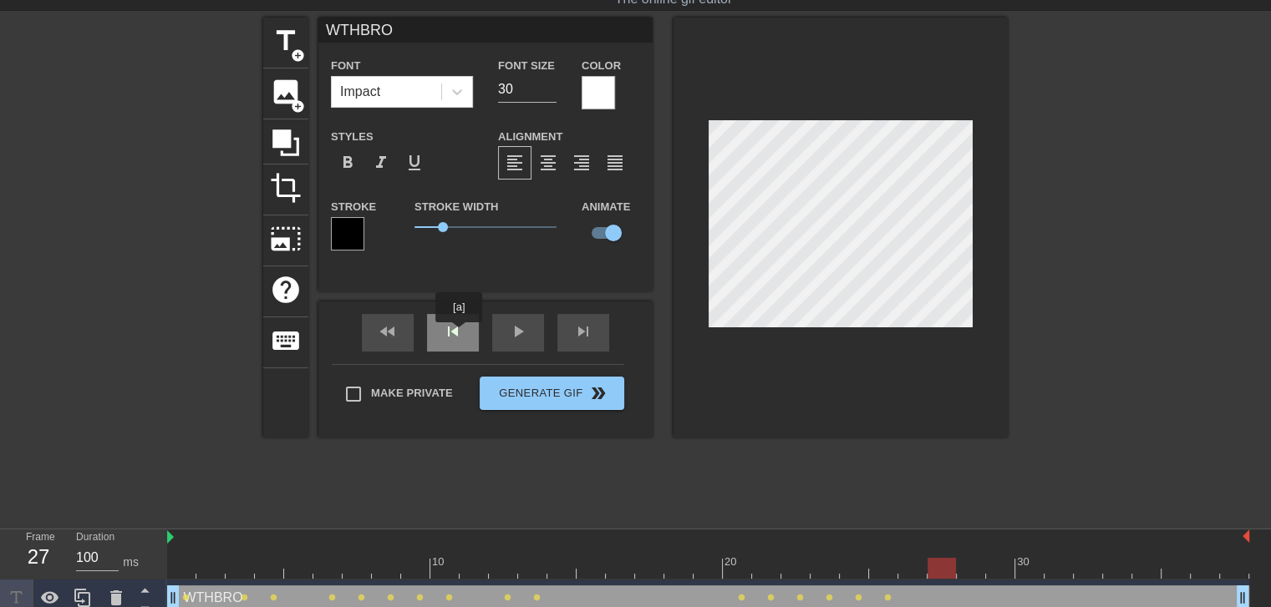
click at [458, 340] on span "skip_previous" at bounding box center [453, 332] width 20 height 20
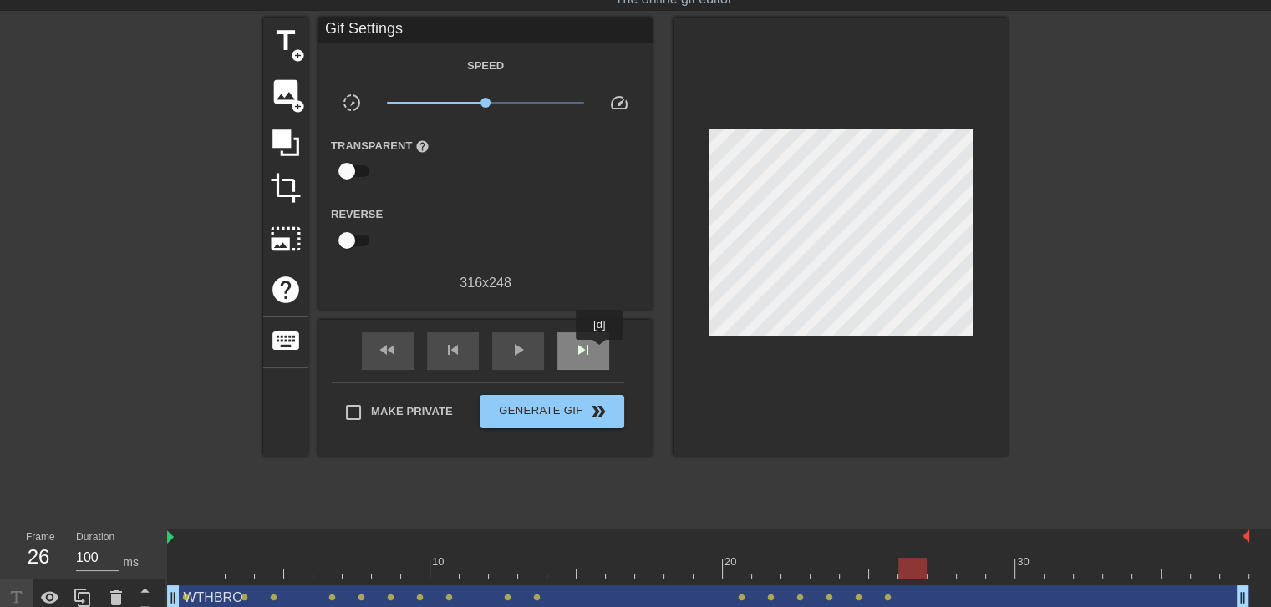
click at [601, 353] on div "skip_next" at bounding box center [583, 352] width 52 height 38
click at [455, 333] on div "skip_previous" at bounding box center [453, 352] width 52 height 38
click at [592, 357] on span "skip_next" at bounding box center [583, 350] width 20 height 20
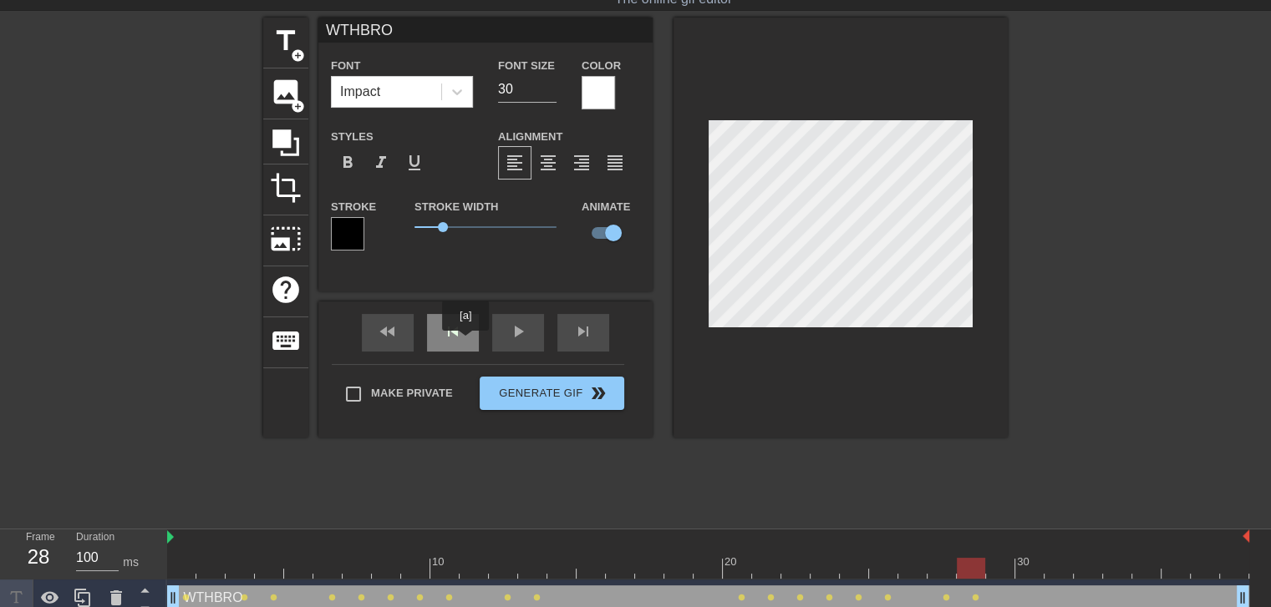
click at [464, 343] on div "skip_previous" at bounding box center [453, 333] width 52 height 38
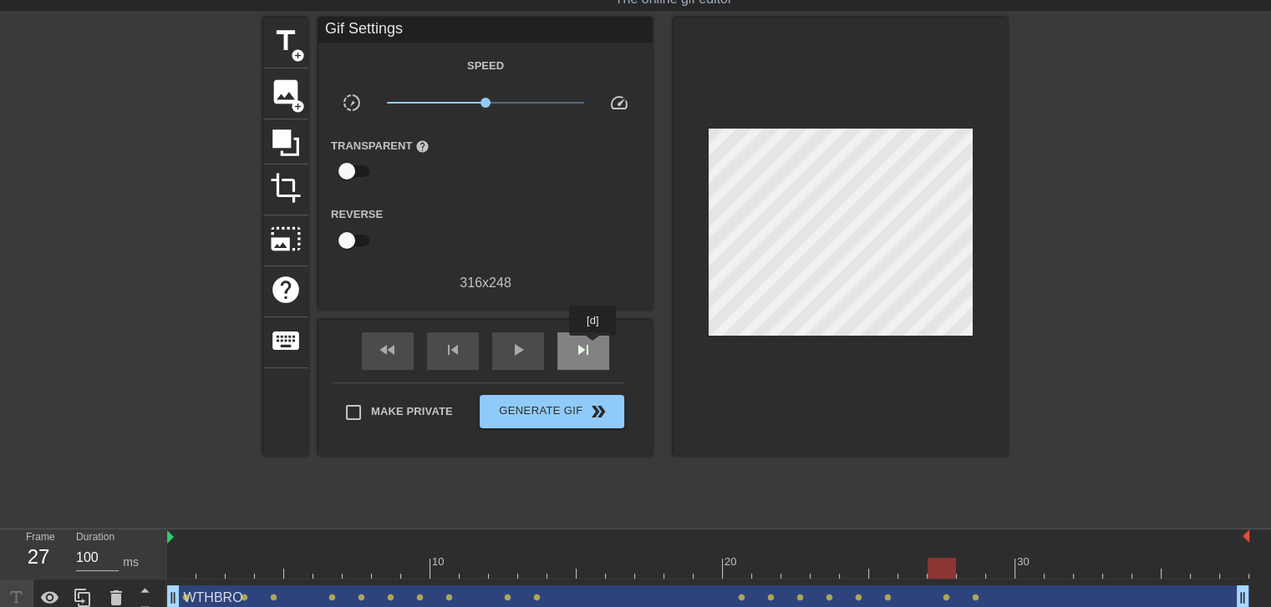
click at [593, 348] on div "skip_next" at bounding box center [583, 352] width 52 height 38
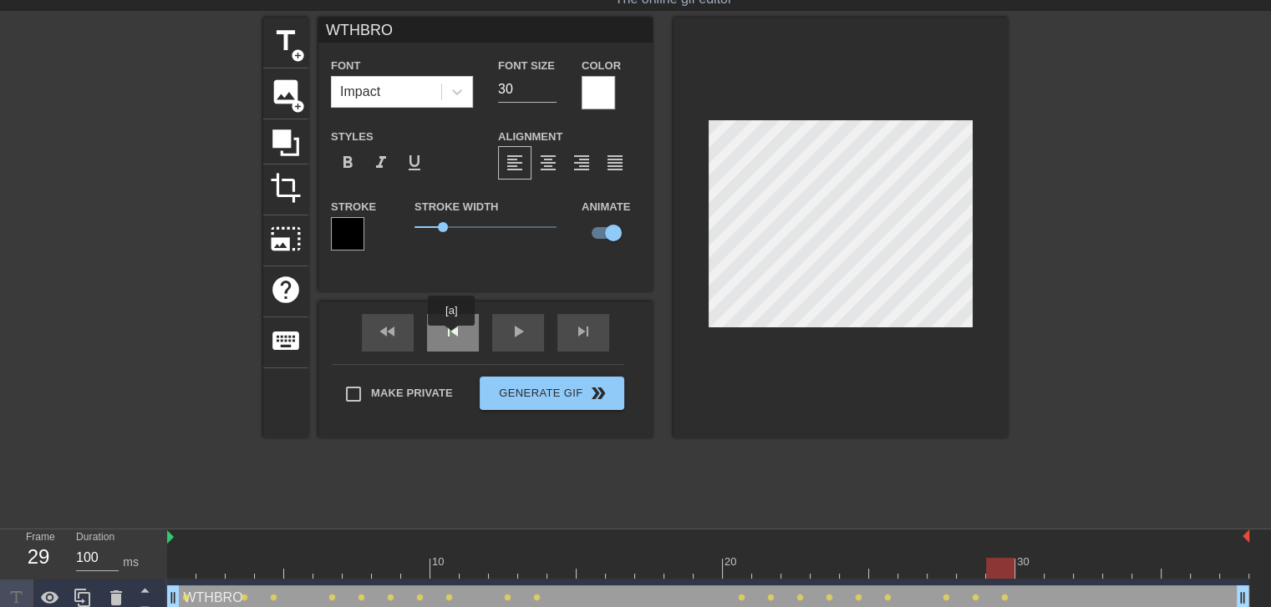
click at [451, 338] on span "skip_previous" at bounding box center [453, 332] width 20 height 20
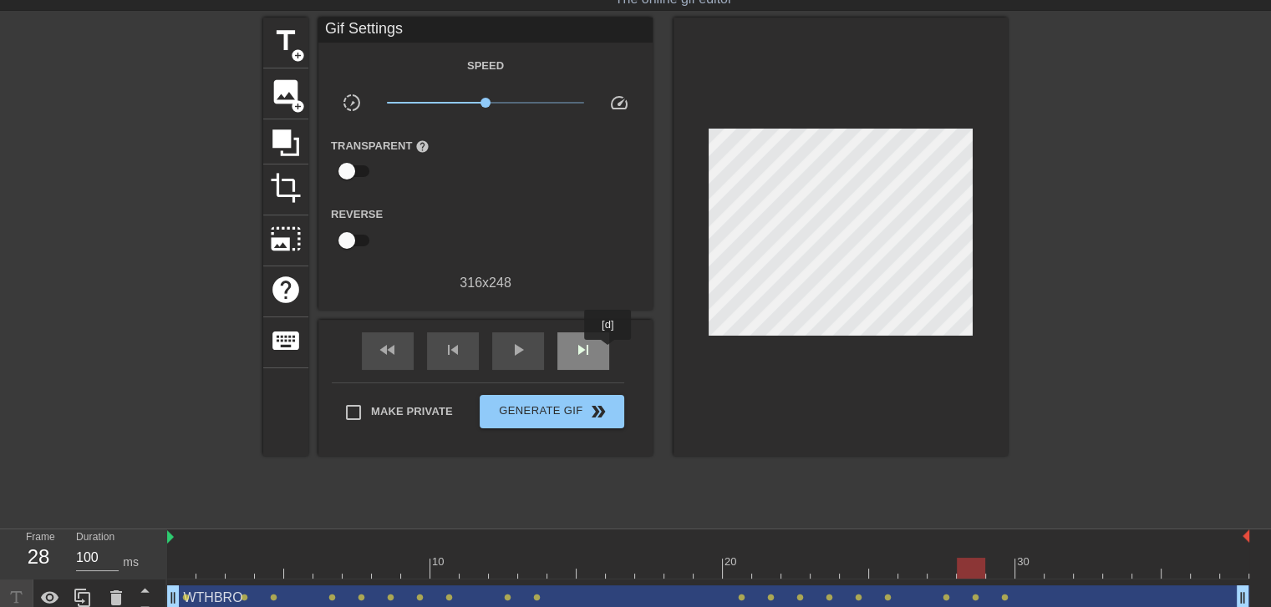
click at [608, 352] on div "skip_next" at bounding box center [583, 352] width 52 height 38
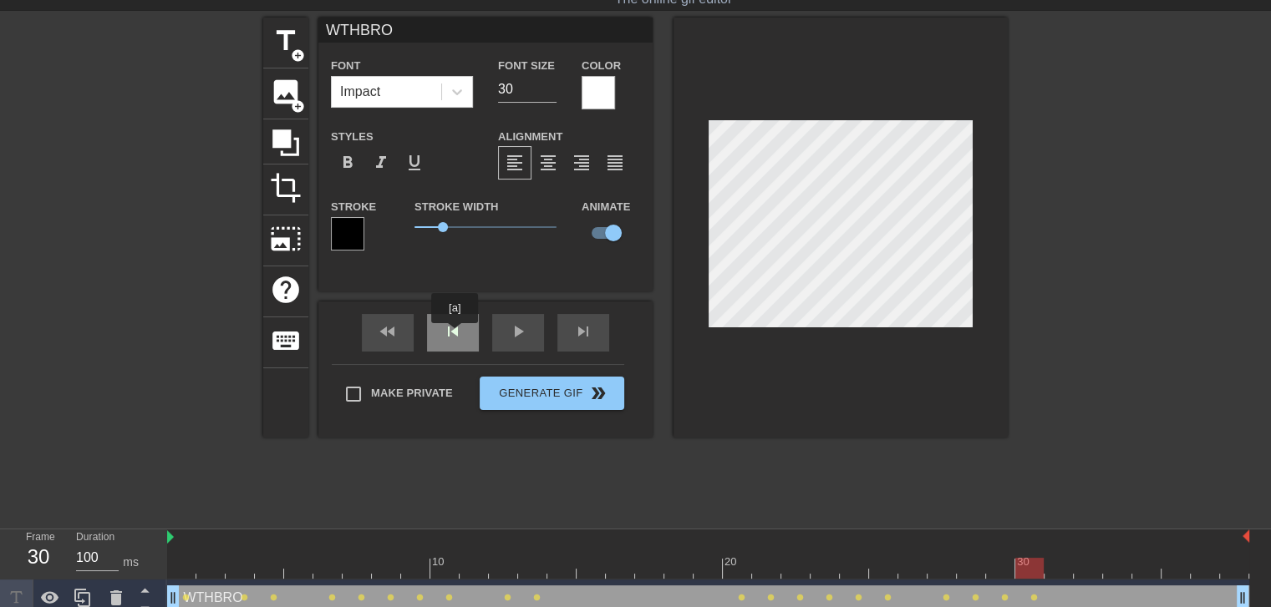
click at [455, 339] on span "skip_previous" at bounding box center [453, 332] width 20 height 20
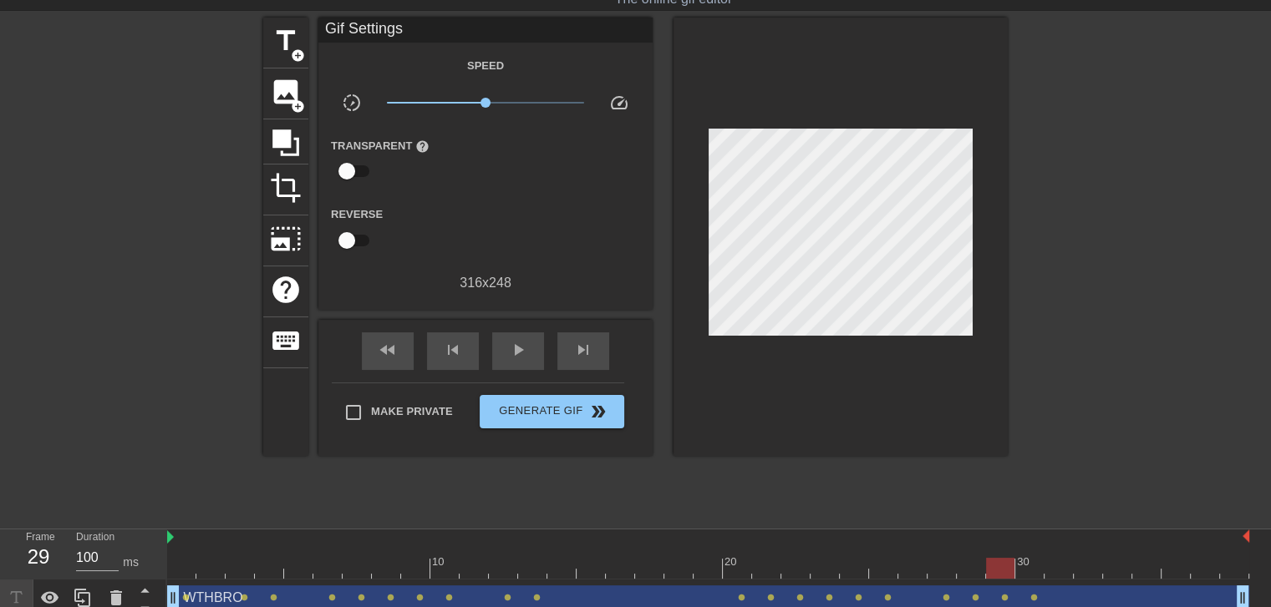
click at [612, 352] on div "fast_rewind skip_previous play_arrow skip_next" at bounding box center [485, 351] width 272 height 63
click at [601, 353] on div "skip_next" at bounding box center [583, 352] width 52 height 38
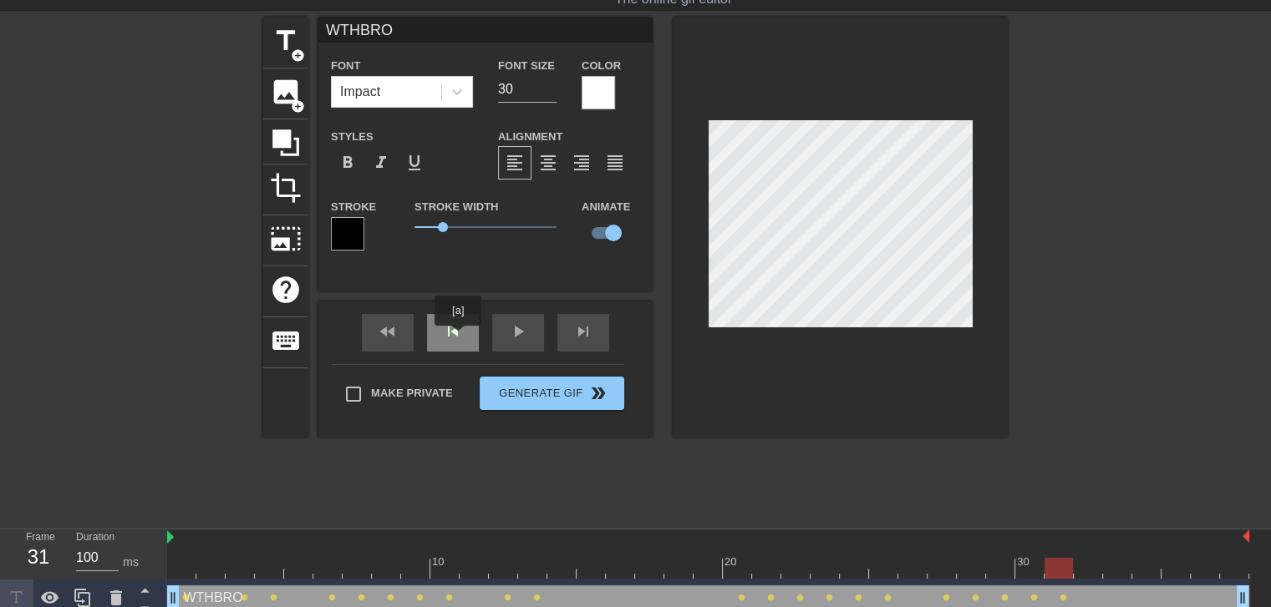
click at [458, 338] on span "skip_previous" at bounding box center [453, 332] width 20 height 20
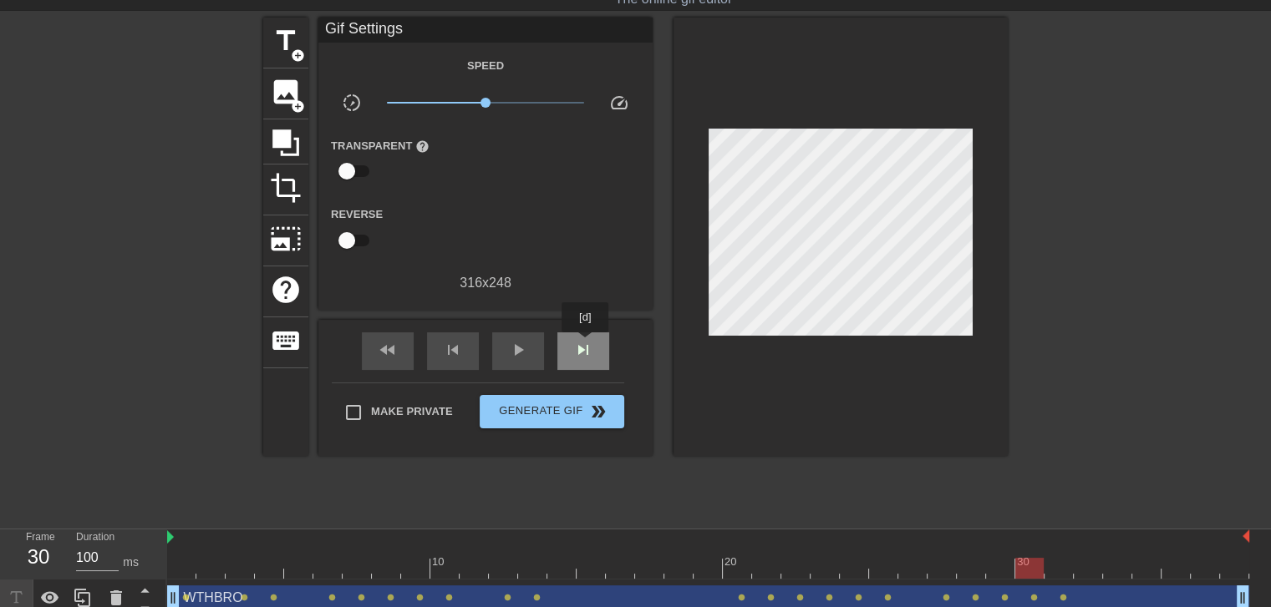
click at [586, 344] on span "skip_next" at bounding box center [583, 350] width 20 height 20
click at [587, 344] on span "skip_next" at bounding box center [583, 350] width 20 height 20
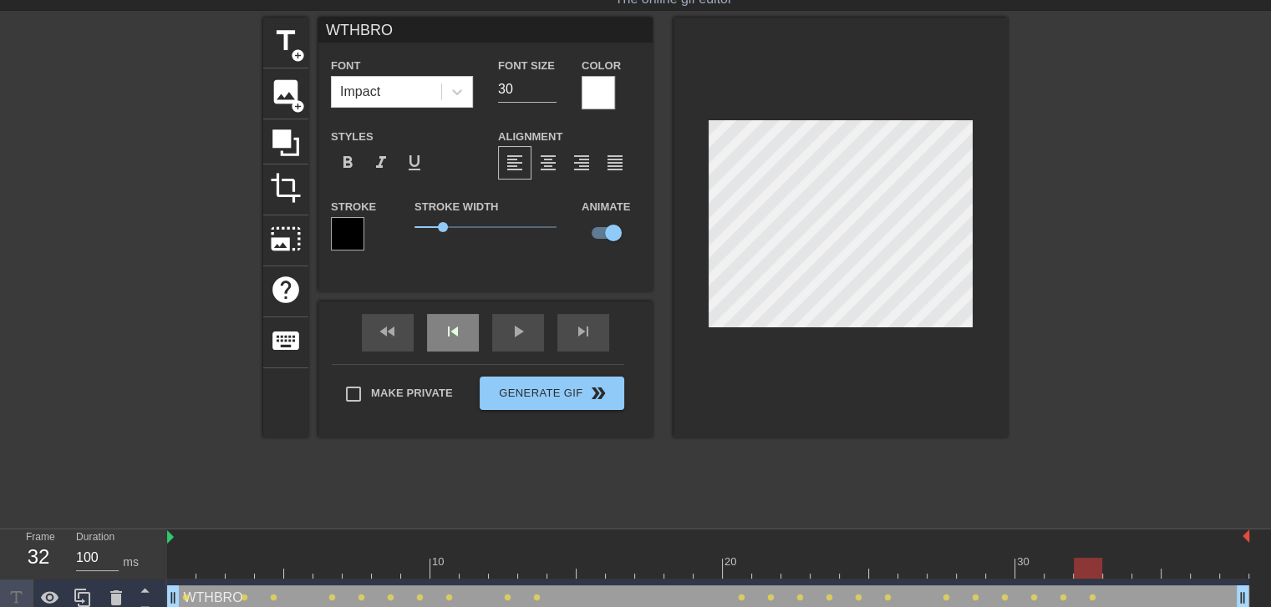
click at [448, 329] on div "fast_rewind skip_previous play_arrow skip_next" at bounding box center [485, 333] width 272 height 63
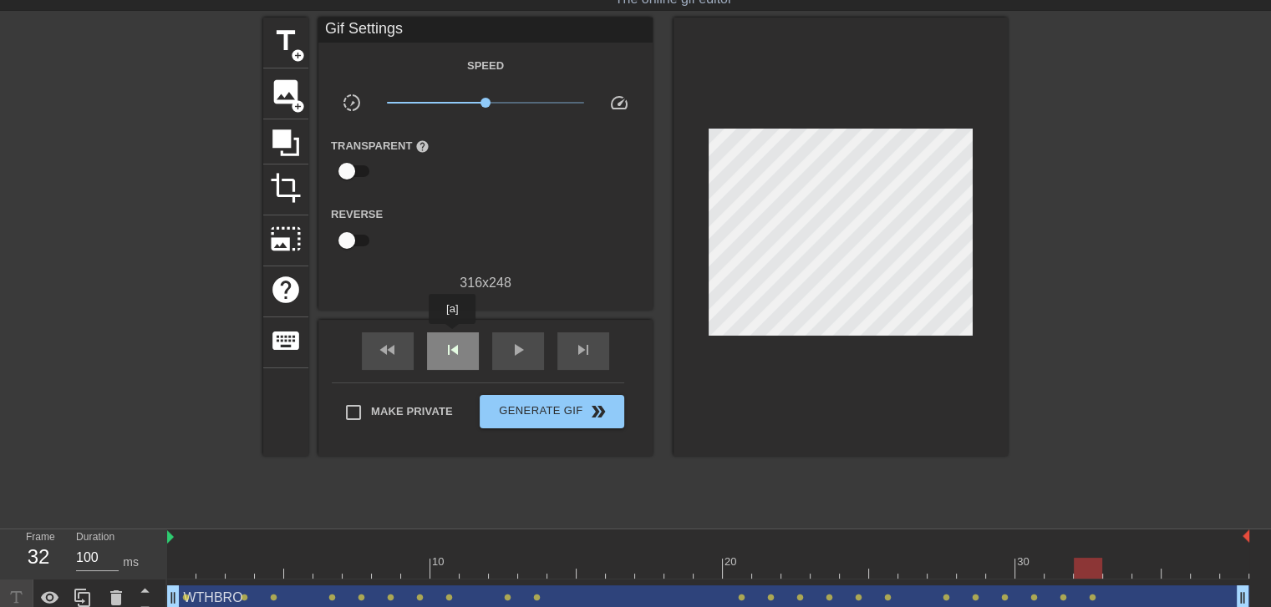
click at [462, 346] on span "skip_previous" at bounding box center [453, 350] width 20 height 20
click at [598, 340] on div "skip_next" at bounding box center [583, 352] width 52 height 38
click at [596, 346] on div "skip_next" at bounding box center [583, 352] width 52 height 38
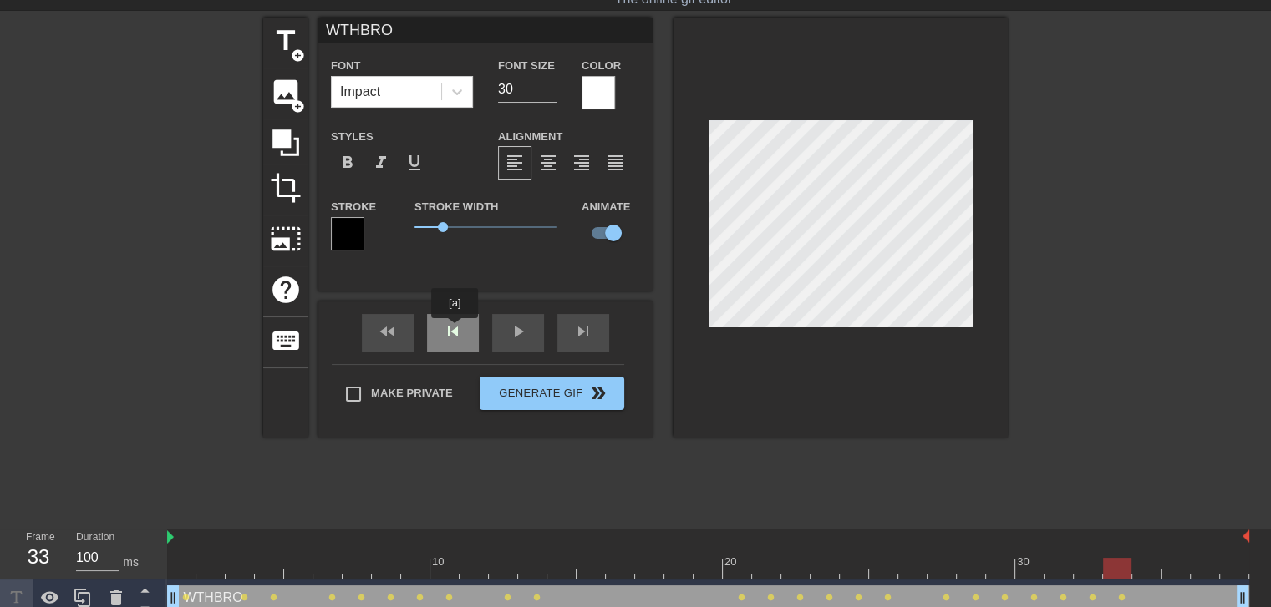
click at [455, 330] on div "fast_rewind skip_previous play_arrow skip_next" at bounding box center [485, 333] width 272 height 63
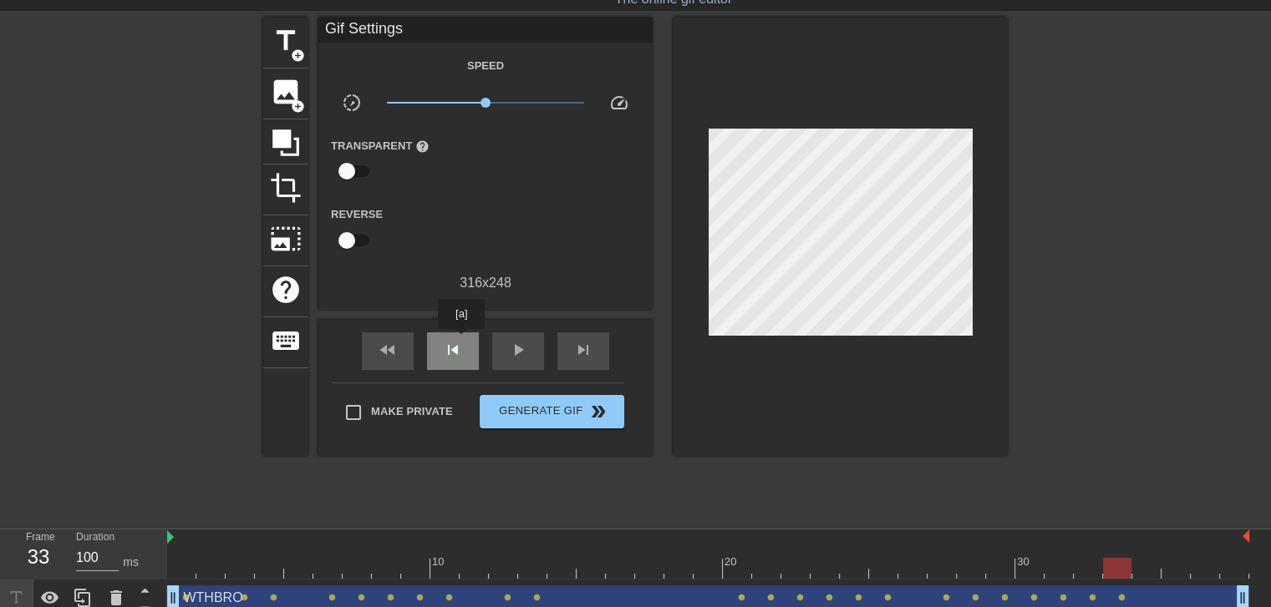
click at [461, 341] on span "skip_previous" at bounding box center [453, 350] width 20 height 20
click at [590, 357] on span "skip_next" at bounding box center [583, 350] width 20 height 20
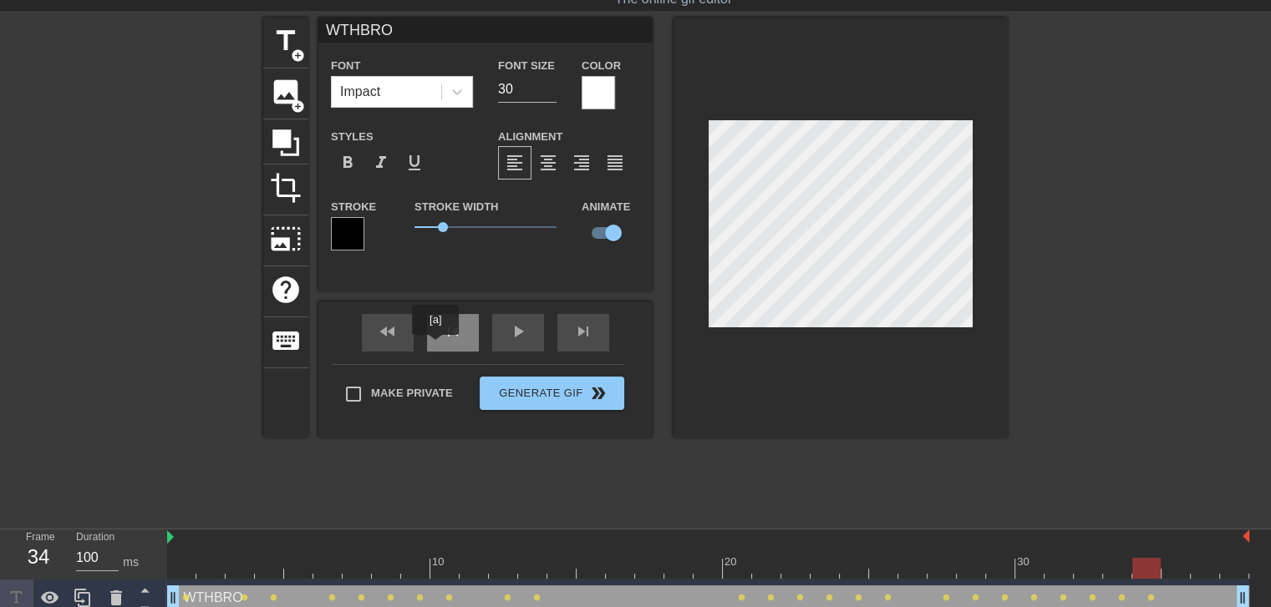
click at [435, 347] on div "skip_previous" at bounding box center [453, 333] width 52 height 38
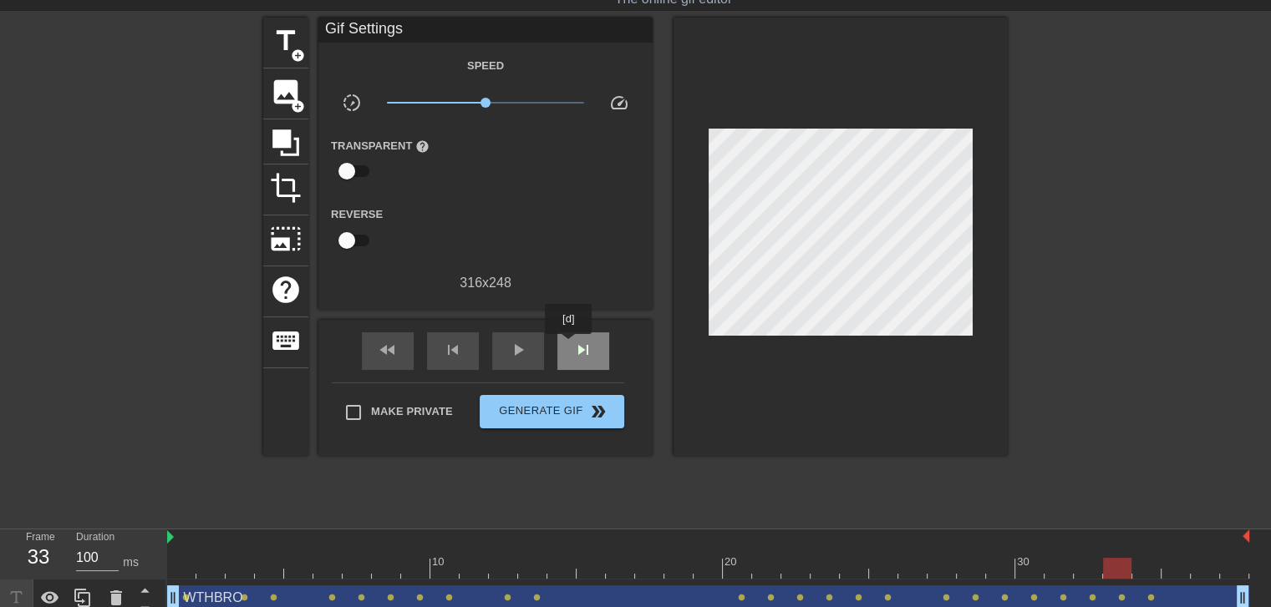
click at [569, 346] on div "skip_next" at bounding box center [583, 352] width 52 height 38
click at [608, 347] on div "skip_next" at bounding box center [583, 352] width 52 height 38
click at [596, 348] on div "skip_next" at bounding box center [583, 352] width 52 height 38
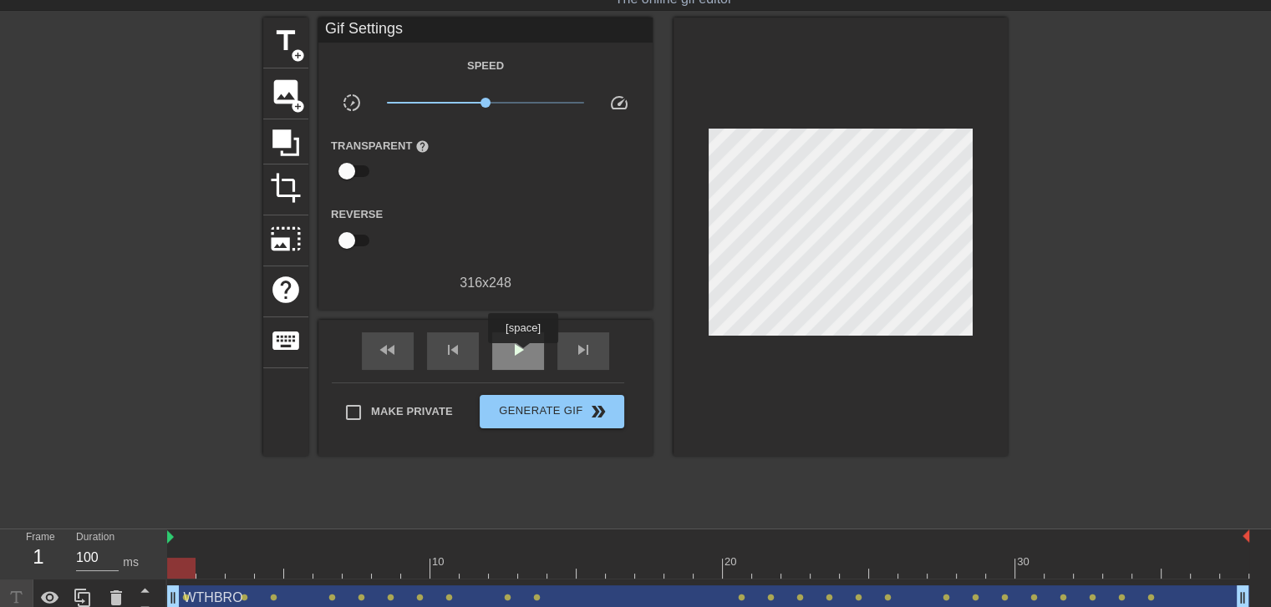
click at [522, 355] on span "play_arrow" at bounding box center [518, 350] width 20 height 20
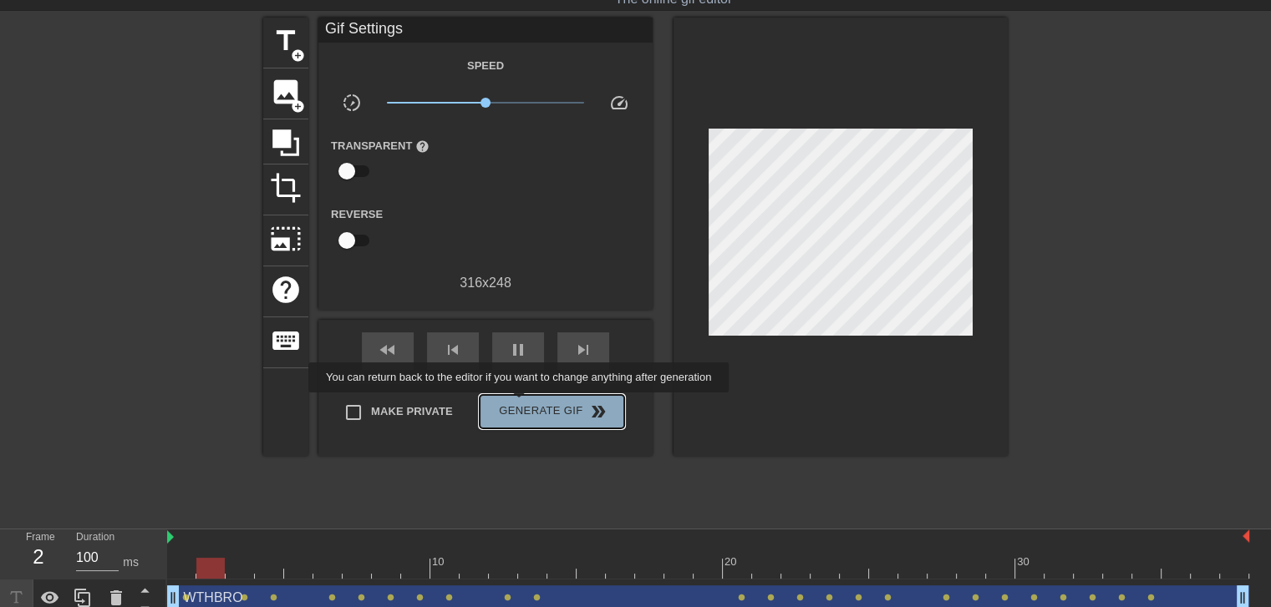
click at [521, 404] on span "Generate Gif double_arrow" at bounding box center [551, 412] width 131 height 20
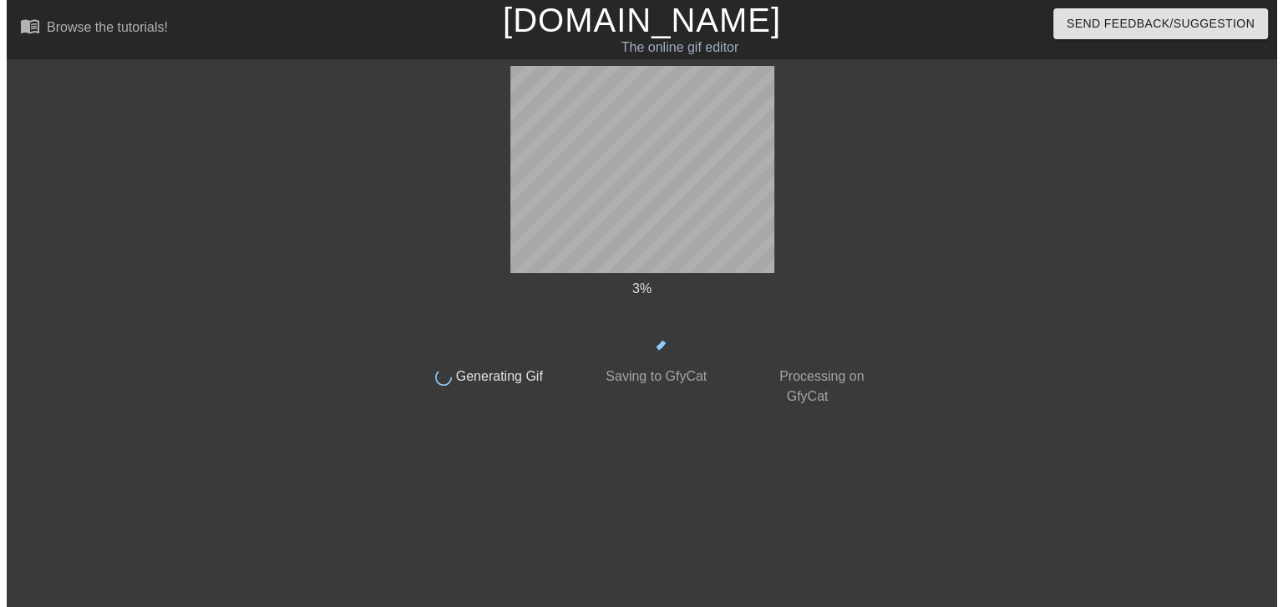
scroll to position [0, 0]
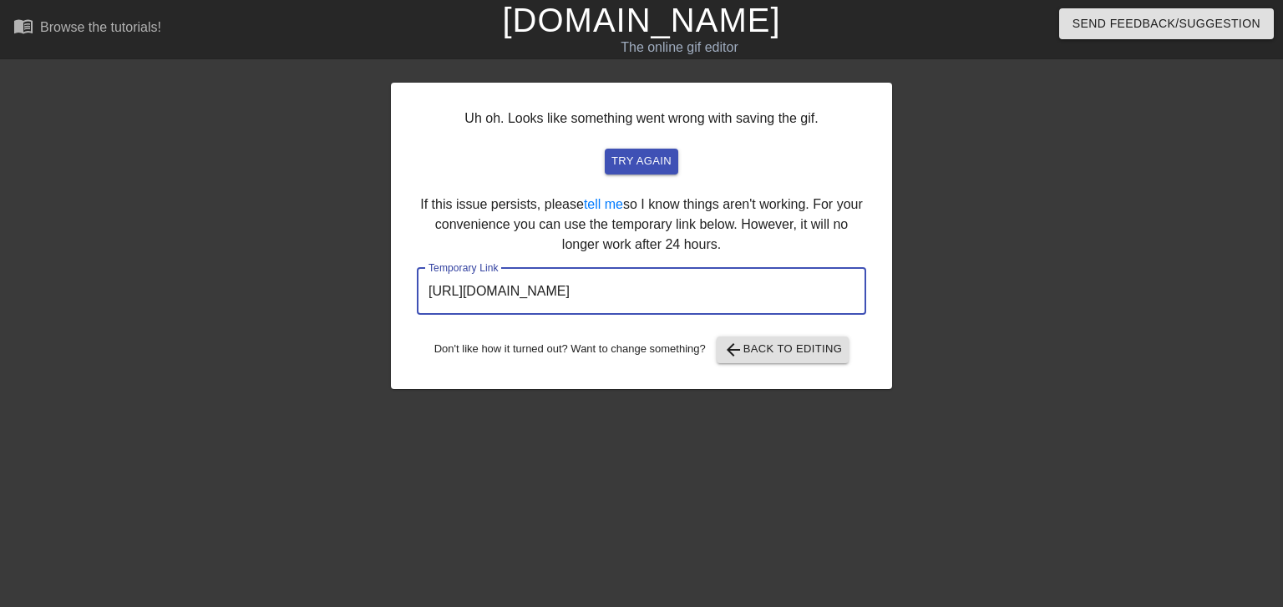
drag, startPoint x: 802, startPoint y: 294, endPoint x: 244, endPoint y: 297, distance: 558.2
click at [244, 297] on div "Uh oh. Looks like something went wrong with saving the gif. try again If this i…" at bounding box center [641, 316] width 1283 height 501
